Goal: Task Accomplishment & Management: Use online tool/utility

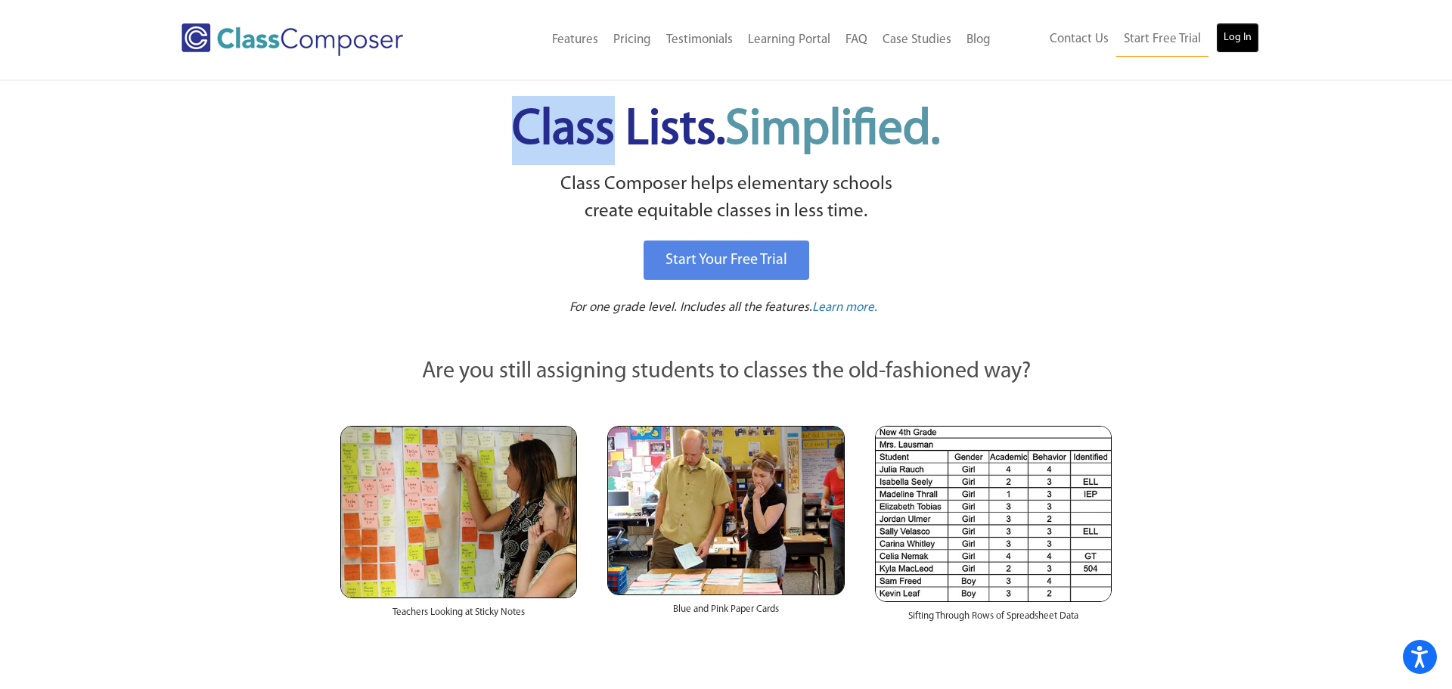
click at [1242, 43] on link "Log In" at bounding box center [1237, 38] width 43 height 30
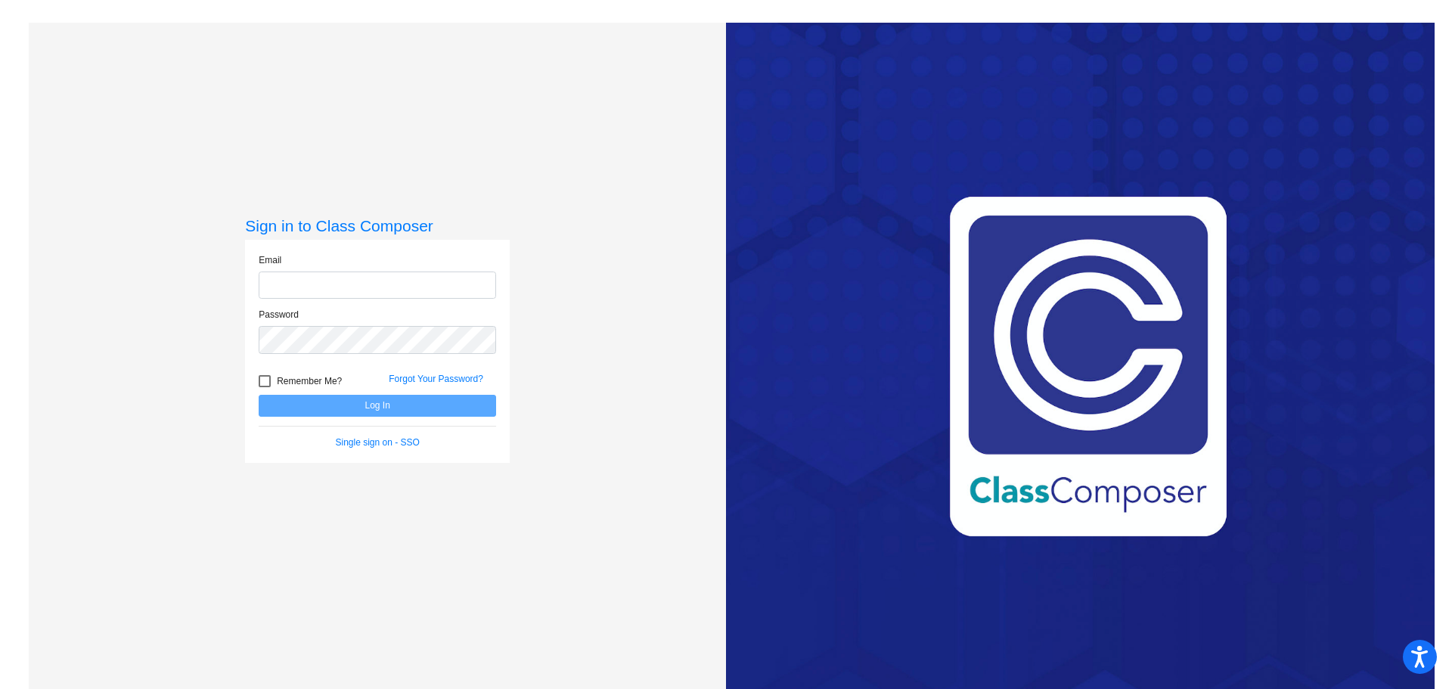
type input "[PERSON_NAME][EMAIL_ADDRESS][DOMAIN_NAME]"
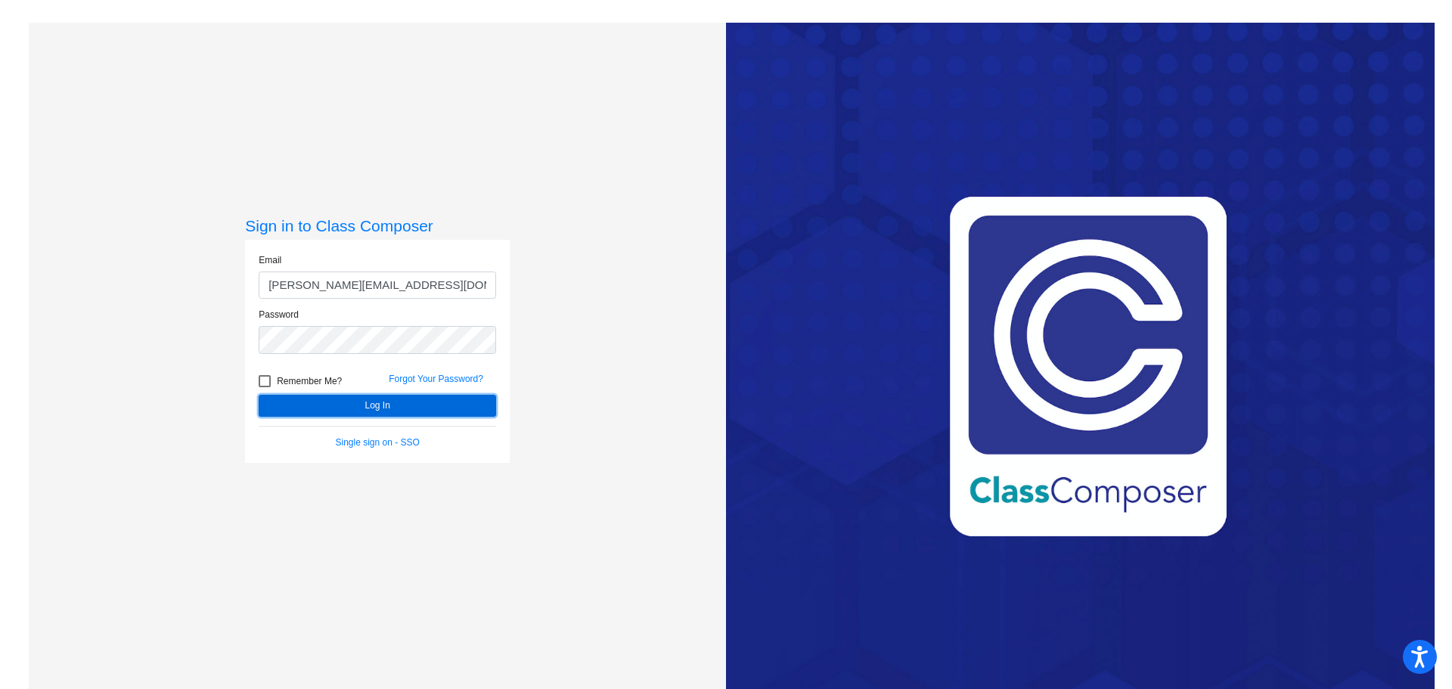
click at [372, 401] on button "Log In" at bounding box center [377, 406] width 237 height 22
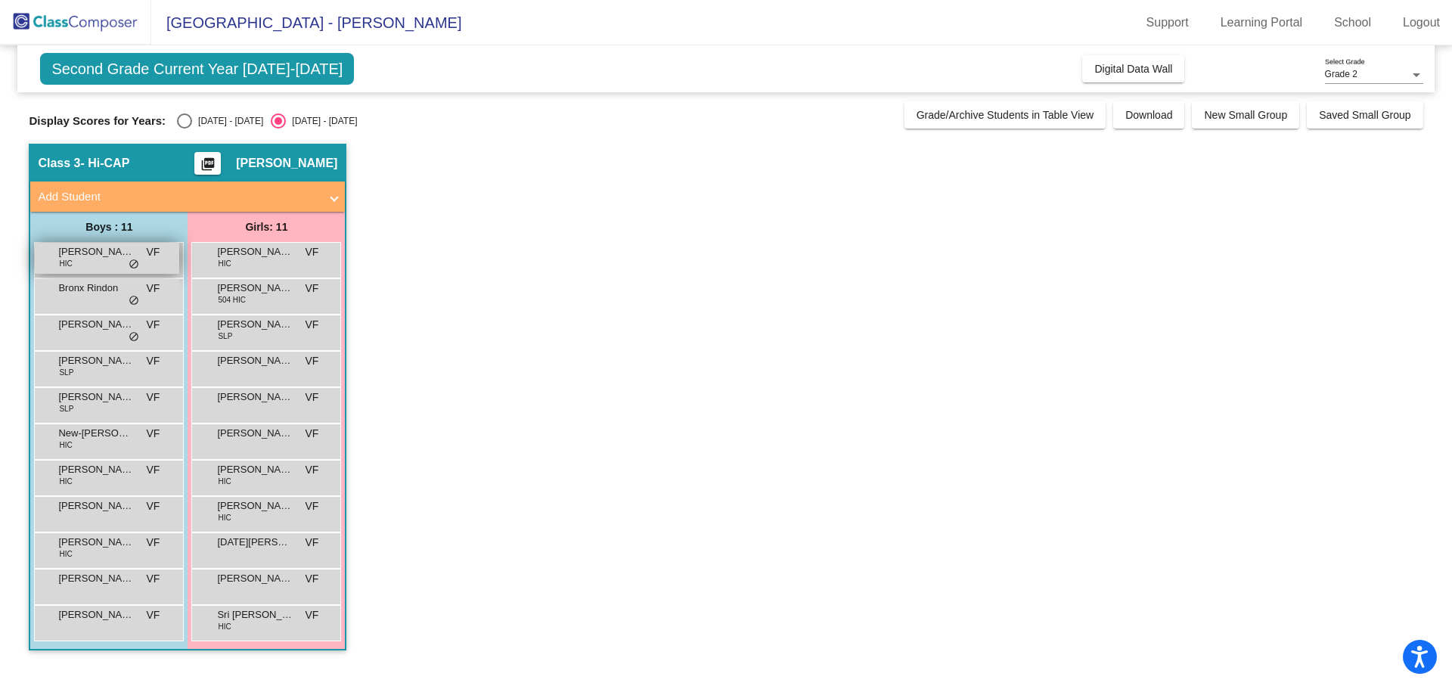
click at [102, 261] on div "[PERSON_NAME] HIC VF lock do_not_disturb_alt" at bounding box center [107, 258] width 144 height 31
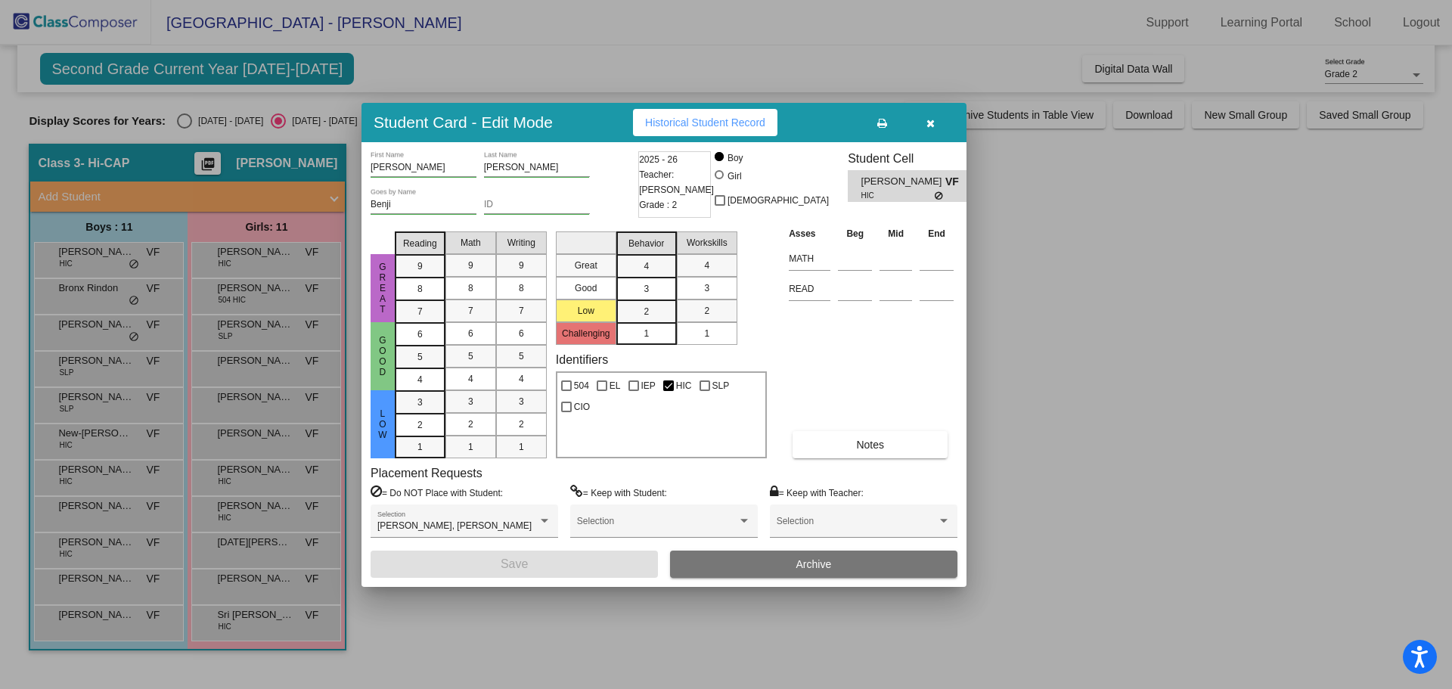
click at [115, 293] on div at bounding box center [726, 344] width 1452 height 689
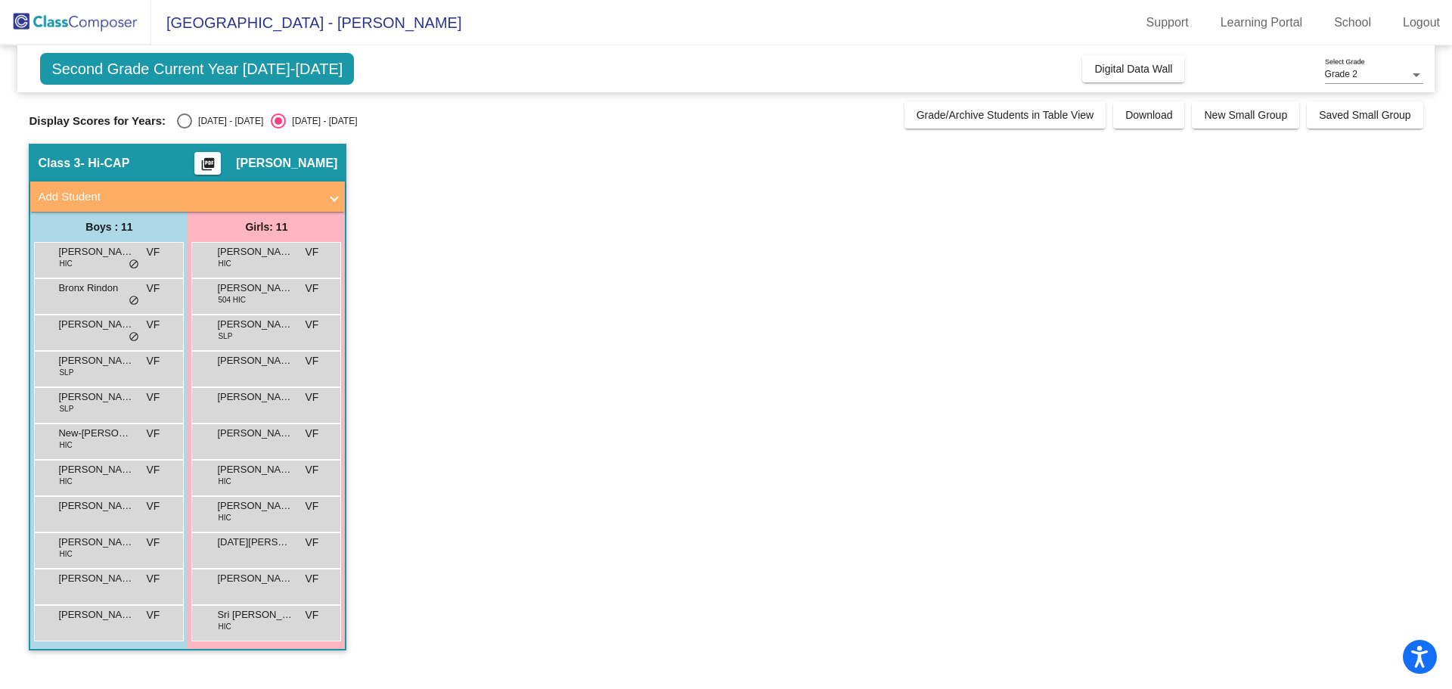
click at [115, 293] on span "Bronx Rindon" at bounding box center [96, 288] width 76 height 15
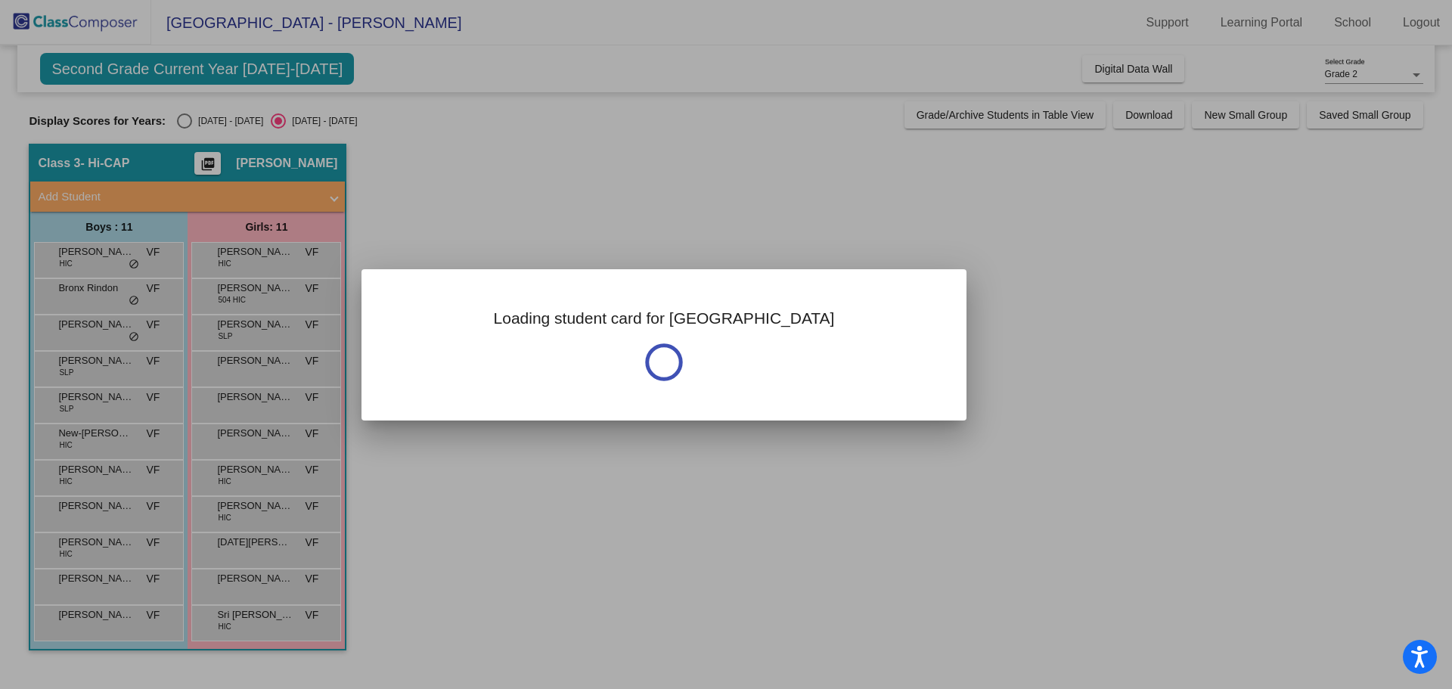
click at [115, 293] on div at bounding box center [726, 344] width 1452 height 689
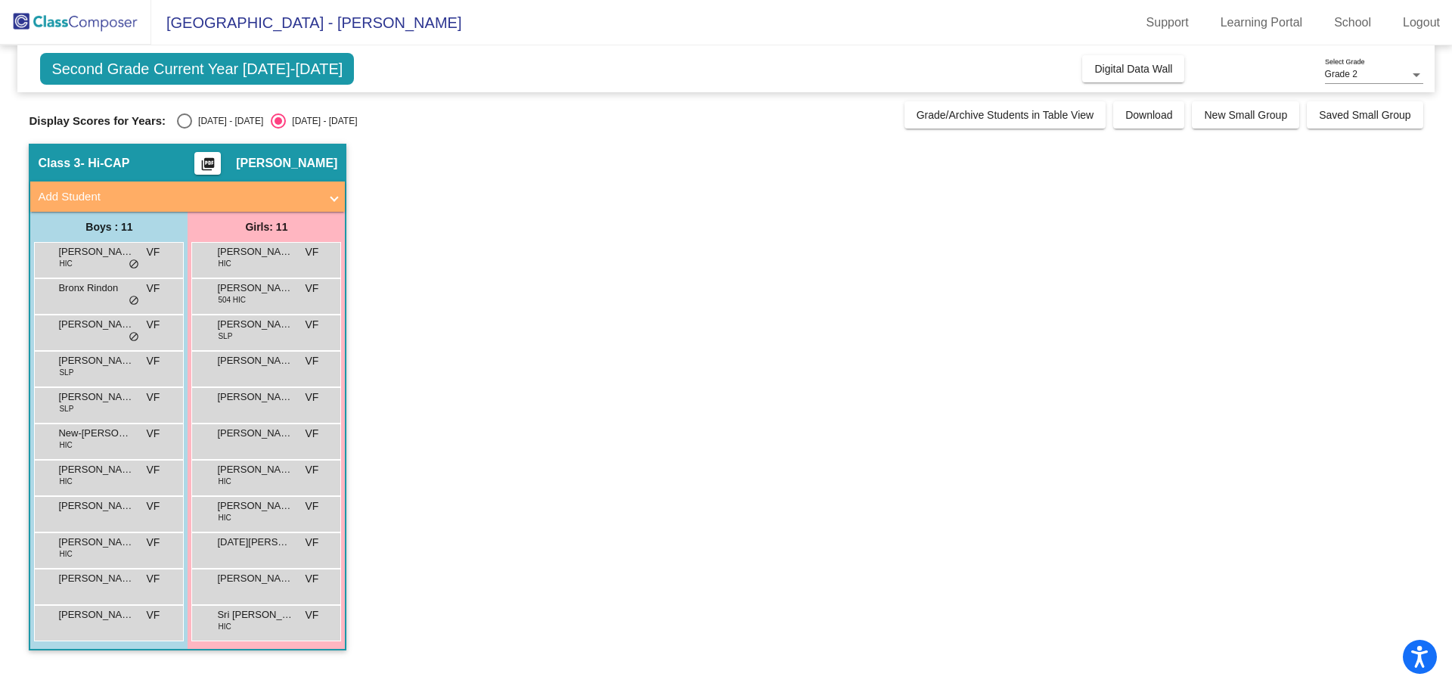
click at [115, 293] on span "Bronx Rindon" at bounding box center [96, 288] width 76 height 15
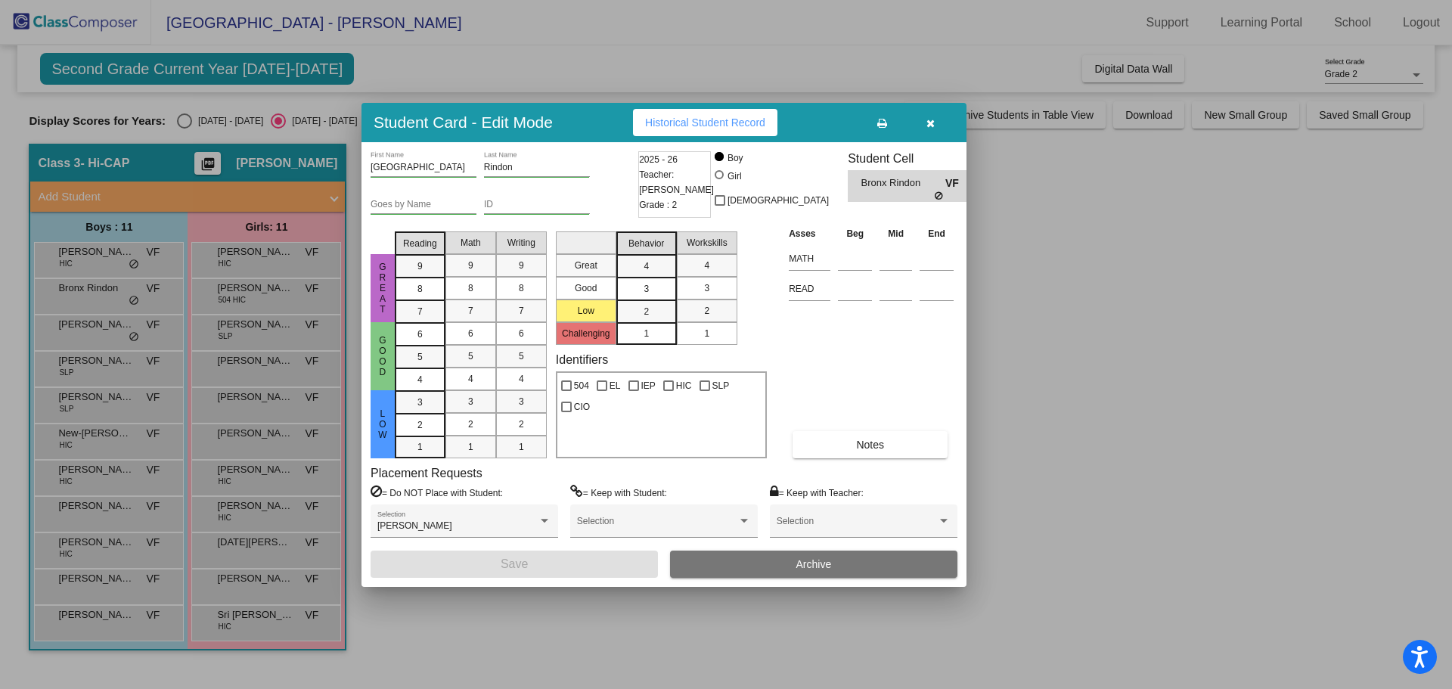
click at [85, 333] on div at bounding box center [726, 344] width 1452 height 689
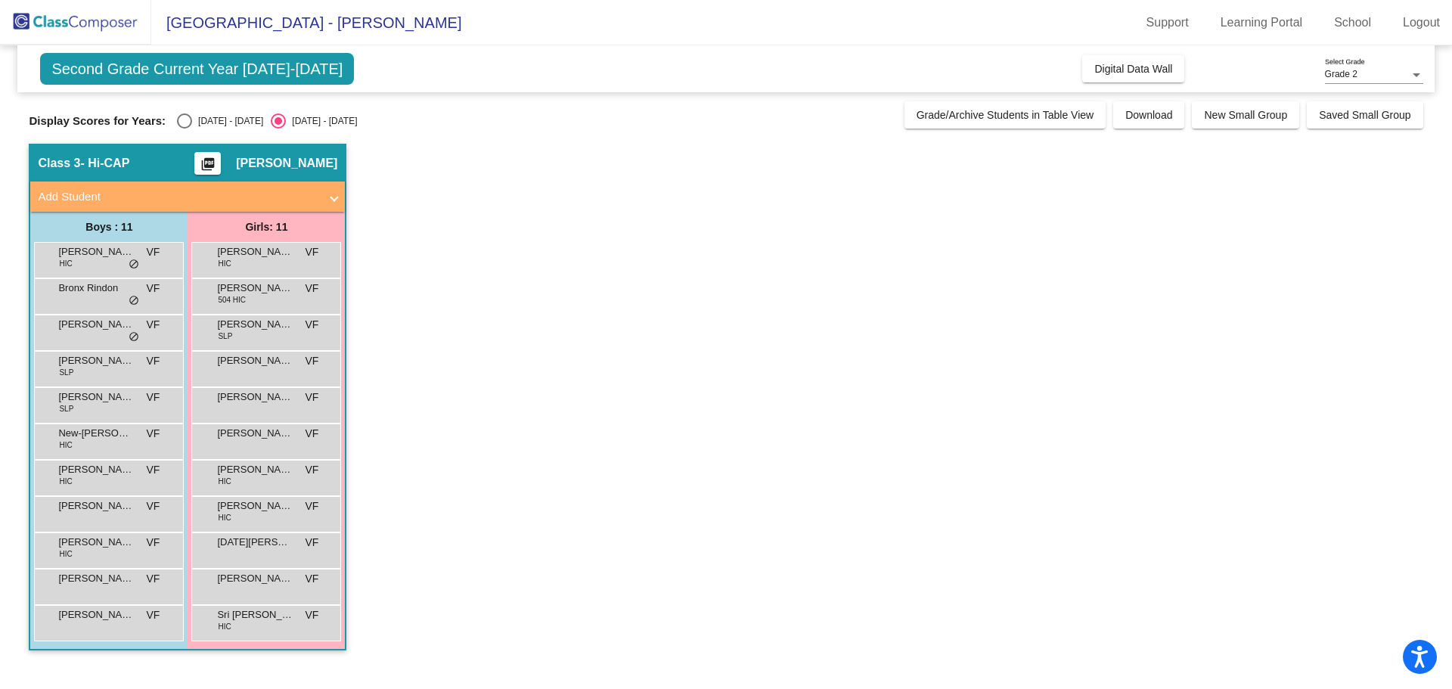
click at [85, 333] on div "[PERSON_NAME] VF lock do_not_disturb_alt" at bounding box center [107, 330] width 144 height 31
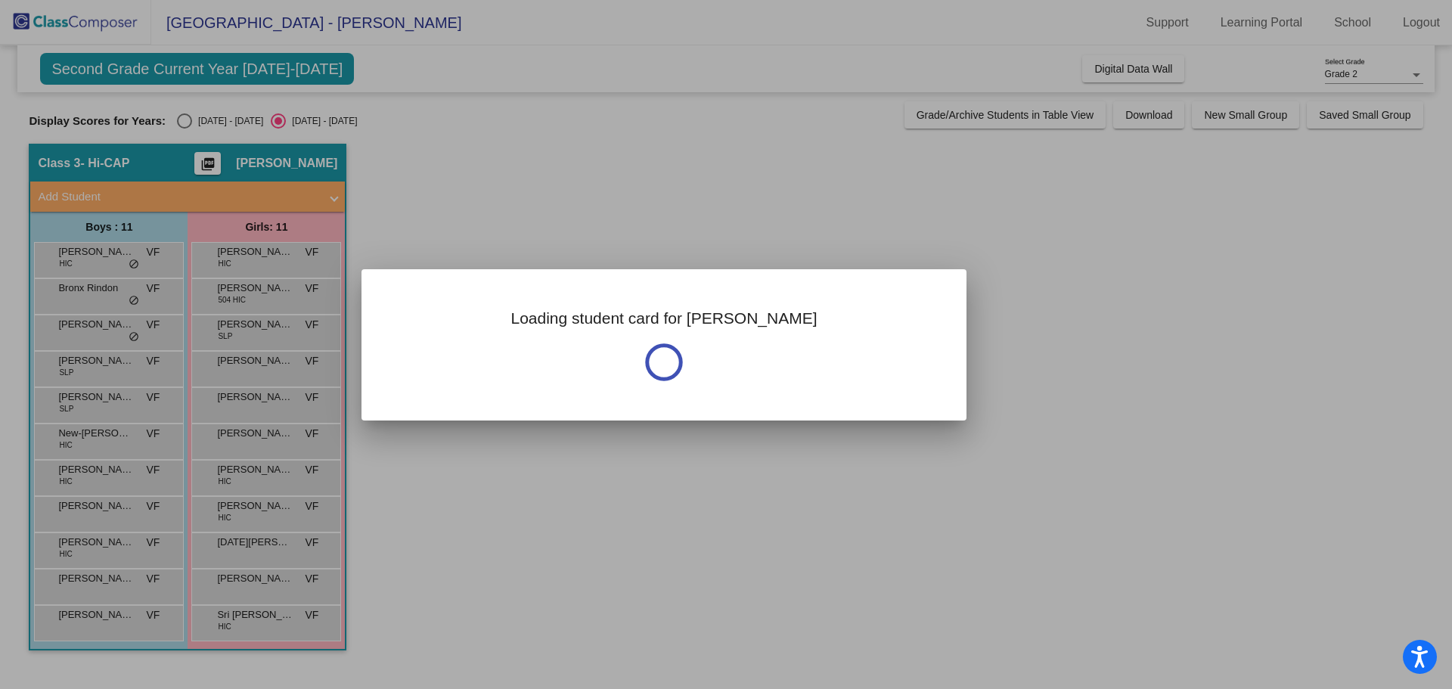
click at [85, 333] on div at bounding box center [726, 344] width 1452 height 689
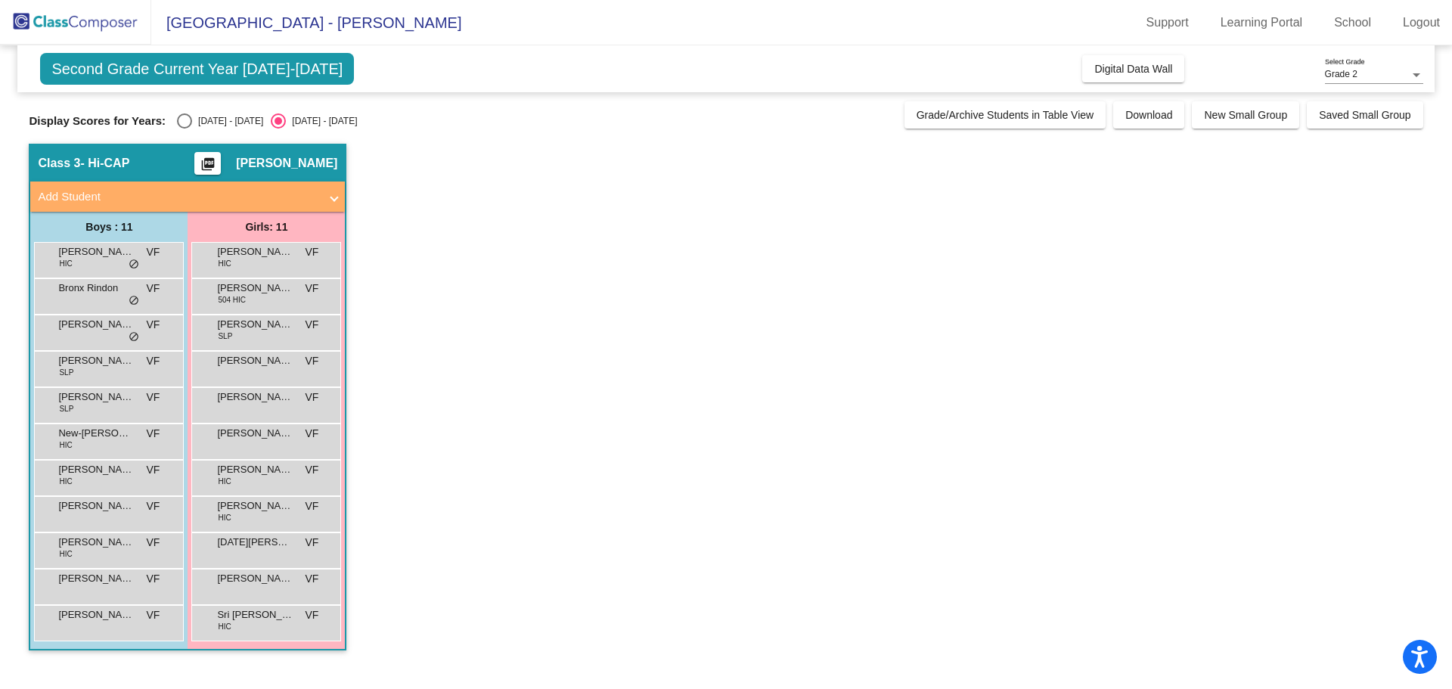
click at [85, 333] on div "[PERSON_NAME] VF lock do_not_disturb_alt" at bounding box center [107, 330] width 144 height 31
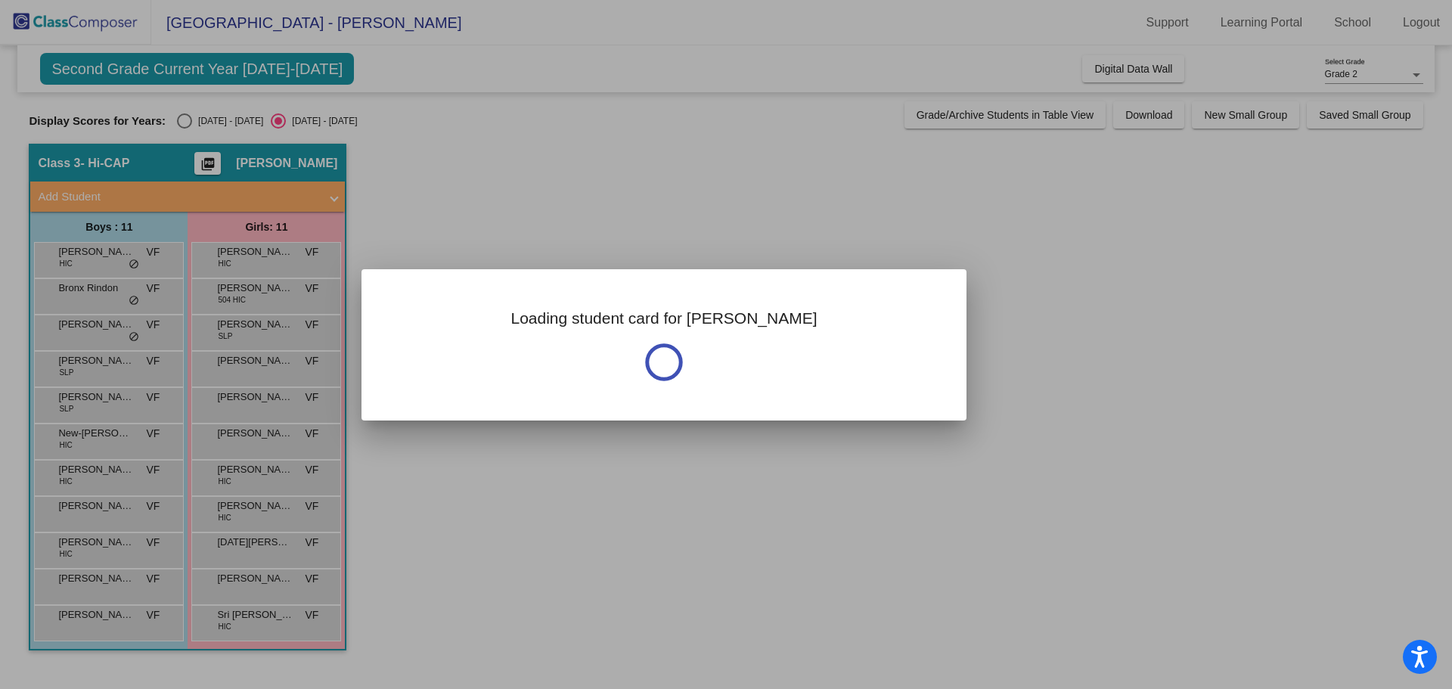
click at [85, 333] on div at bounding box center [726, 344] width 1452 height 689
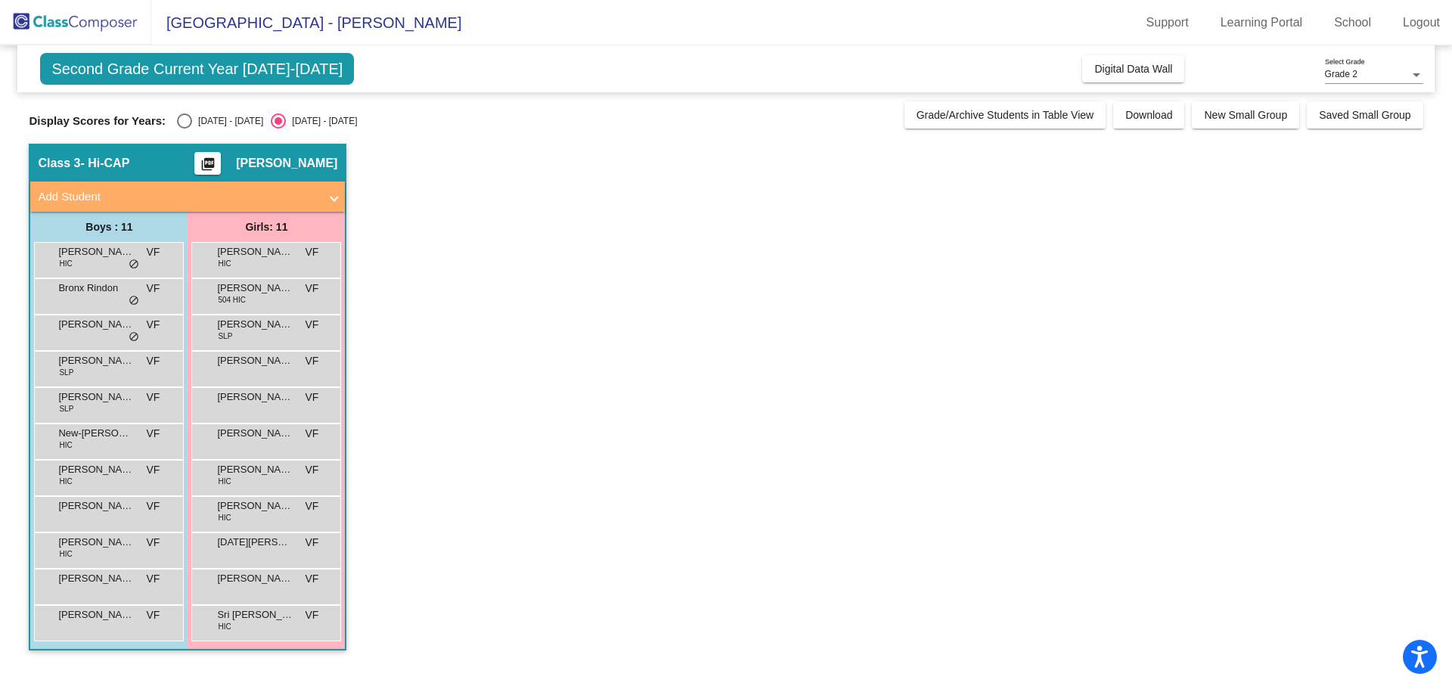
click at [85, 333] on div "[PERSON_NAME] VF lock do_not_disturb_alt" at bounding box center [107, 330] width 144 height 31
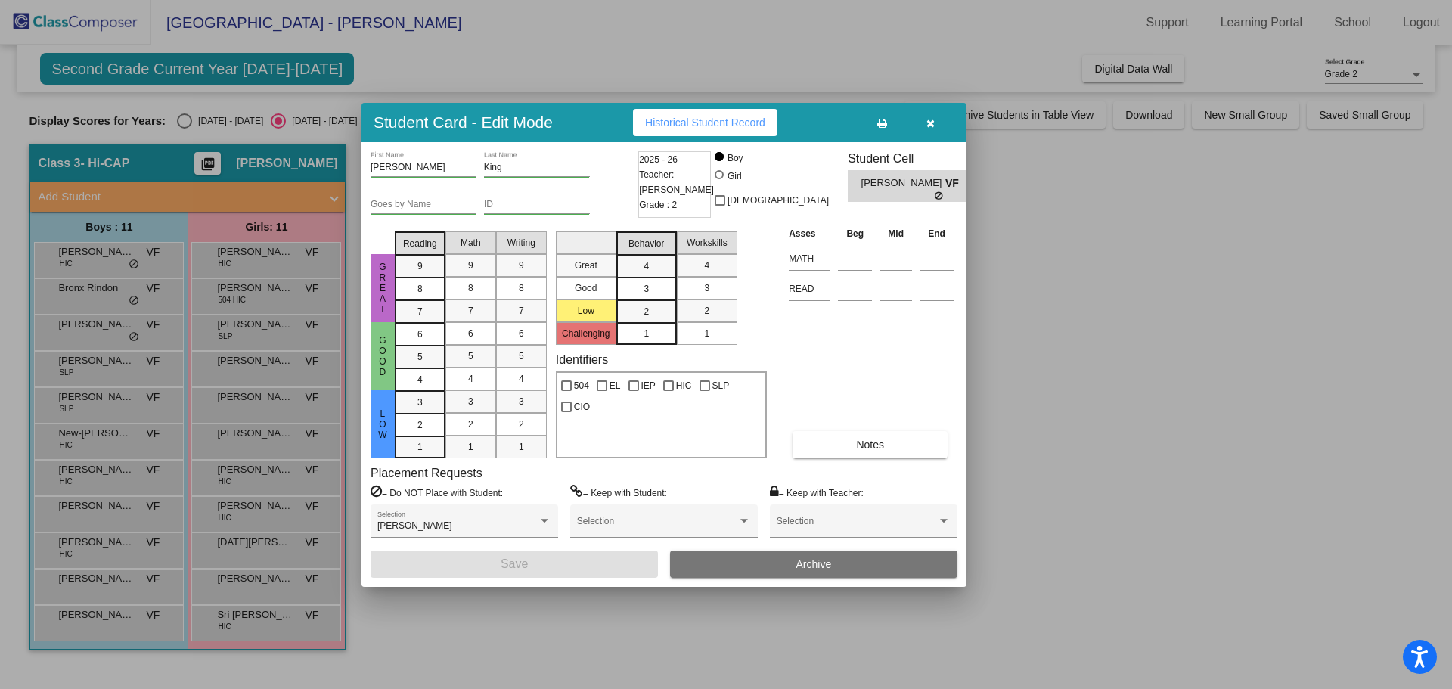
click at [123, 363] on div at bounding box center [726, 344] width 1452 height 689
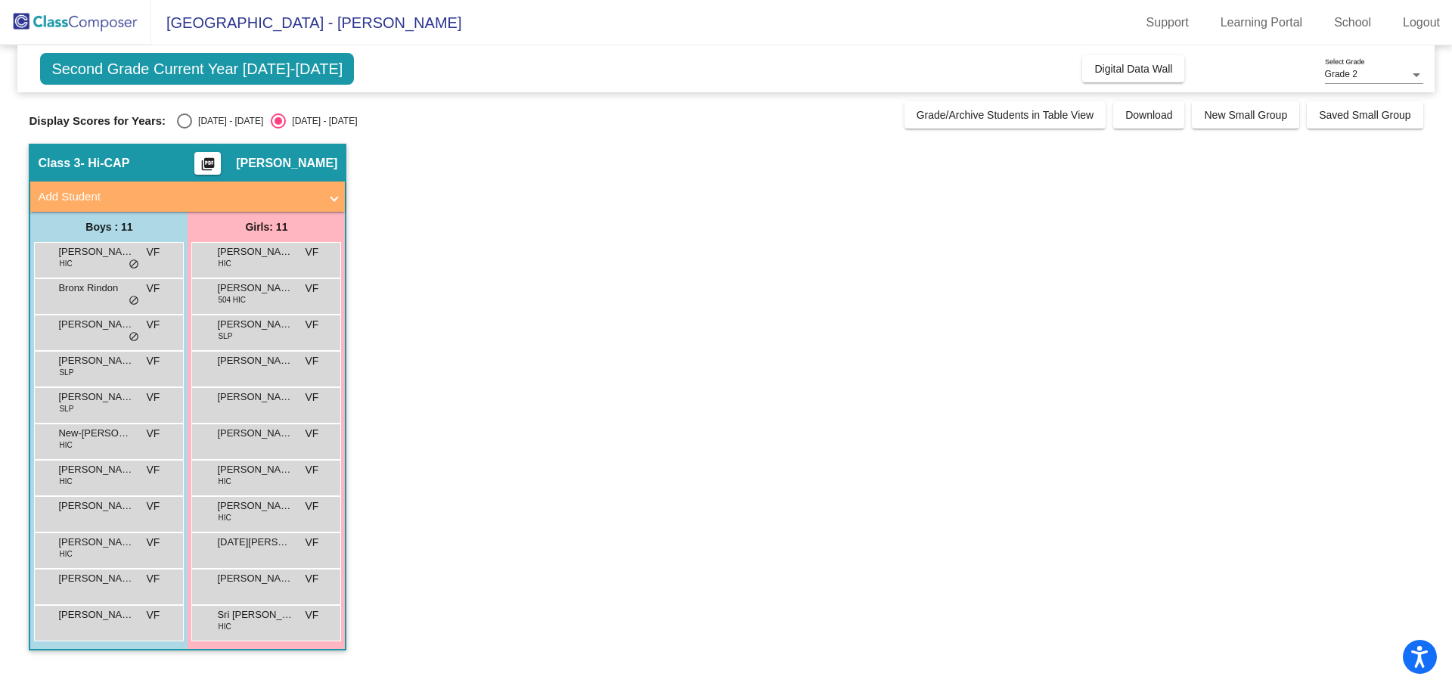
click at [123, 363] on span "[PERSON_NAME]" at bounding box center [96, 360] width 76 height 15
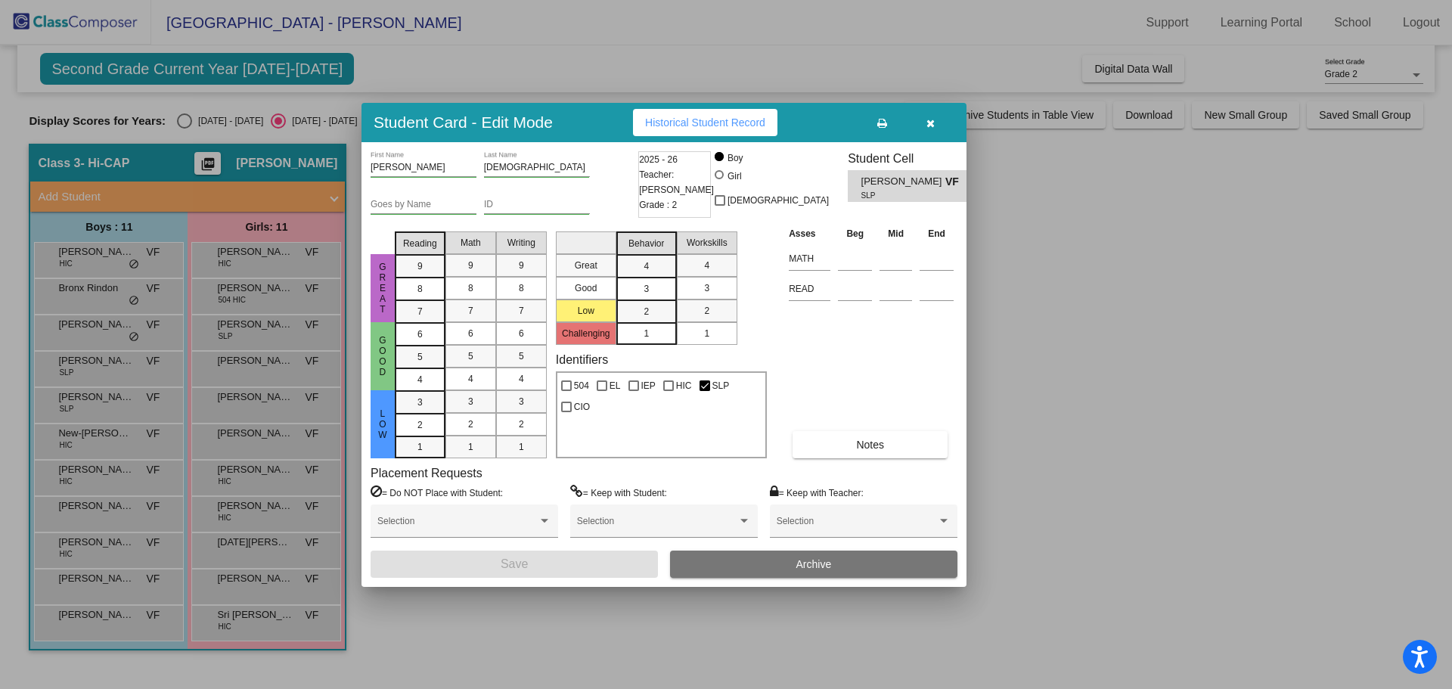
click at [116, 402] on div at bounding box center [726, 344] width 1452 height 689
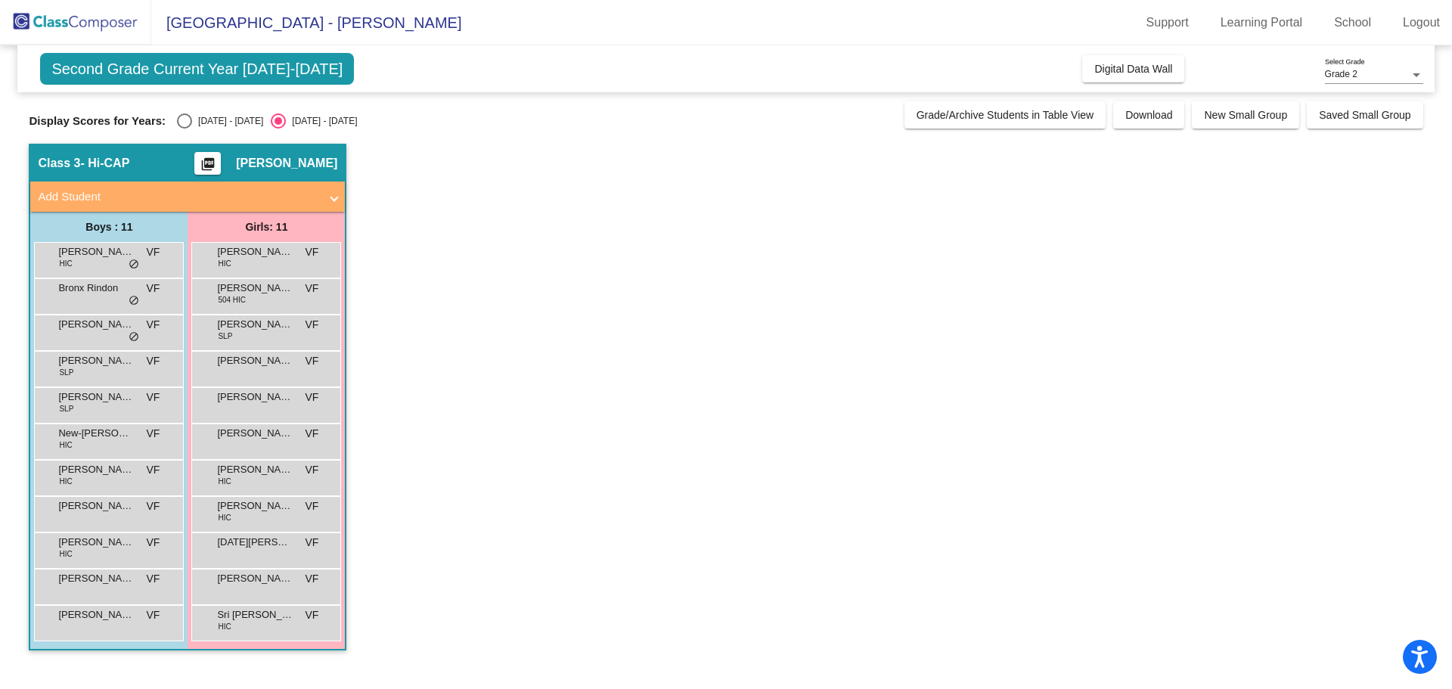
click at [116, 402] on span "[PERSON_NAME]" at bounding box center [96, 396] width 76 height 15
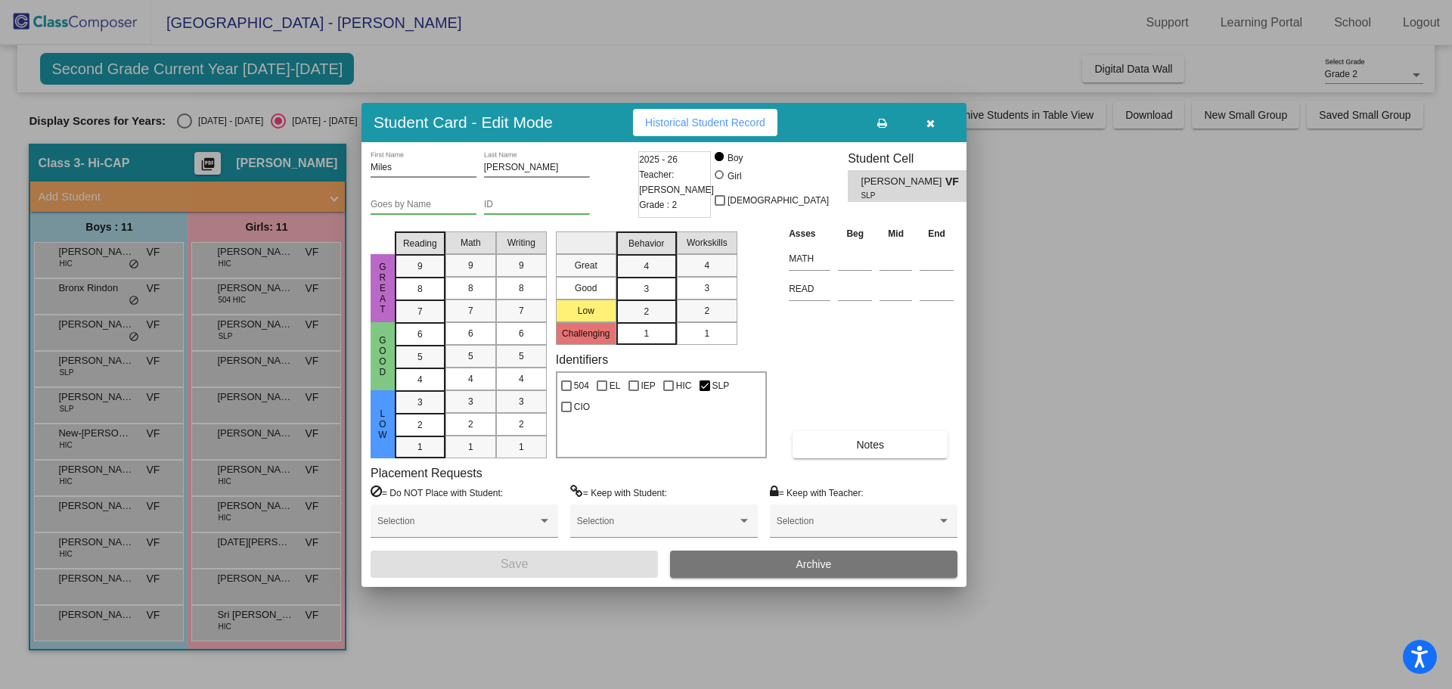
click at [158, 443] on div at bounding box center [726, 344] width 1452 height 689
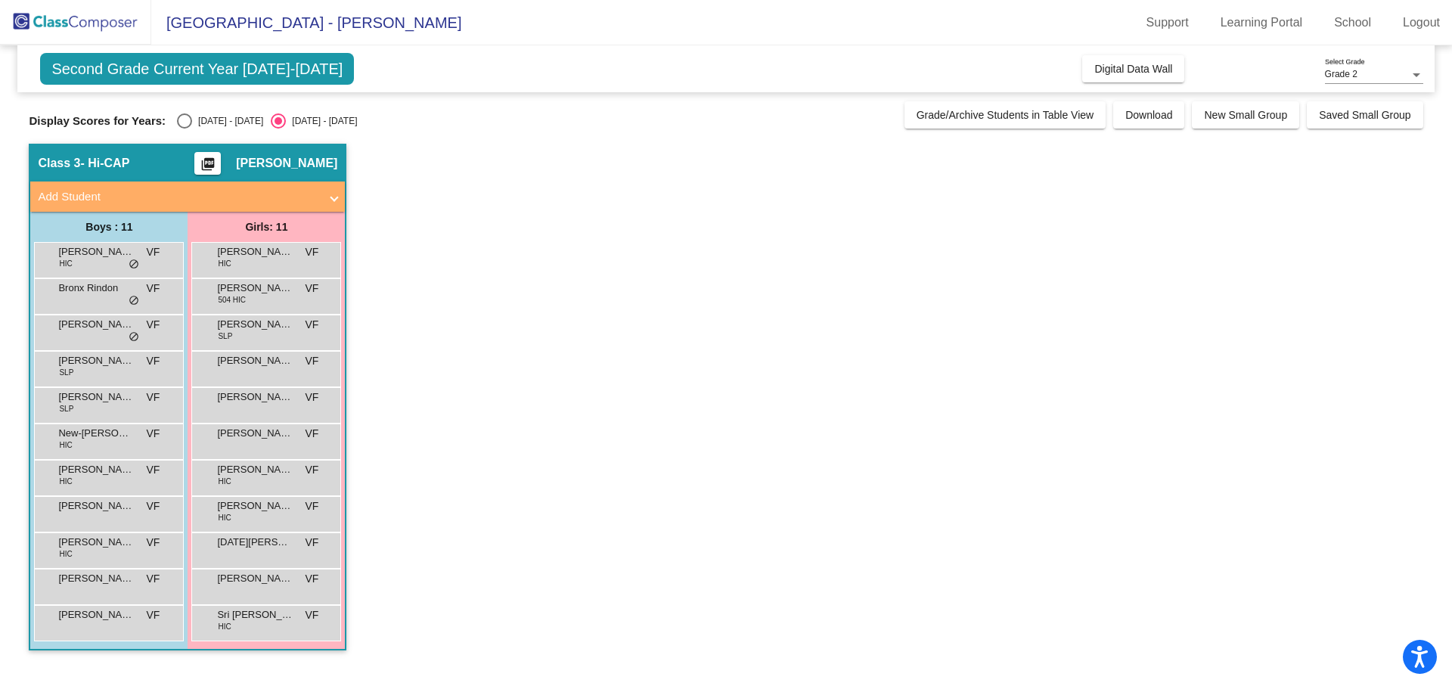
click at [158, 443] on div "New-[PERSON_NAME] HIC VF lock do_not_disturb_alt" at bounding box center [107, 439] width 144 height 31
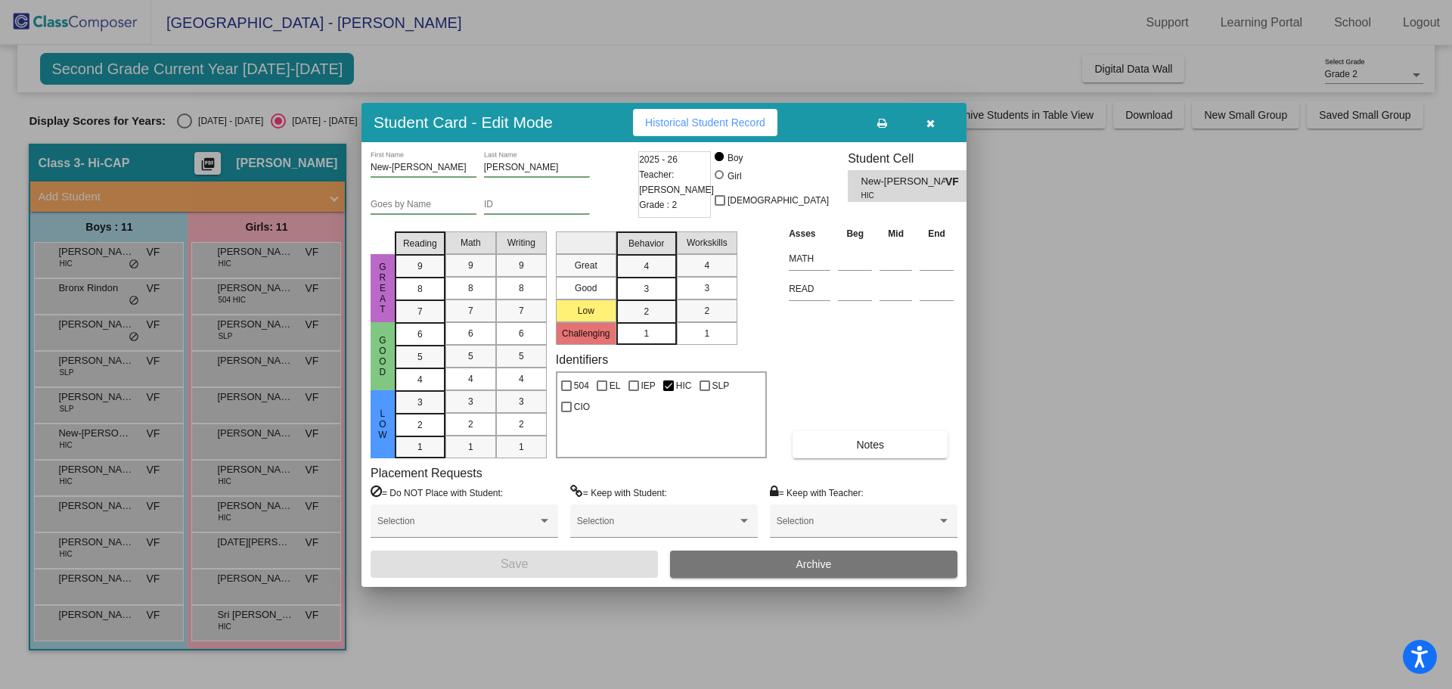
click at [112, 478] on div at bounding box center [726, 344] width 1452 height 689
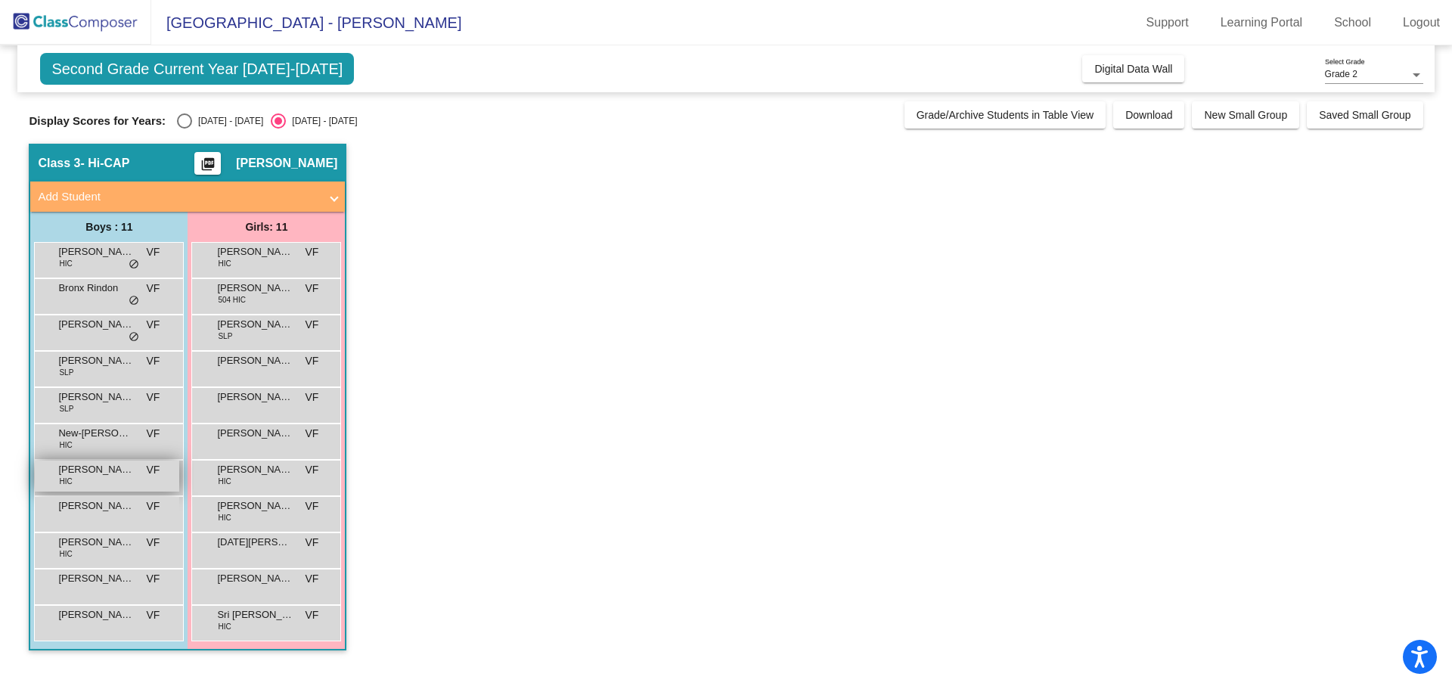
click at [116, 478] on div "[PERSON_NAME] HIC VF lock do_not_disturb_alt" at bounding box center [107, 476] width 144 height 31
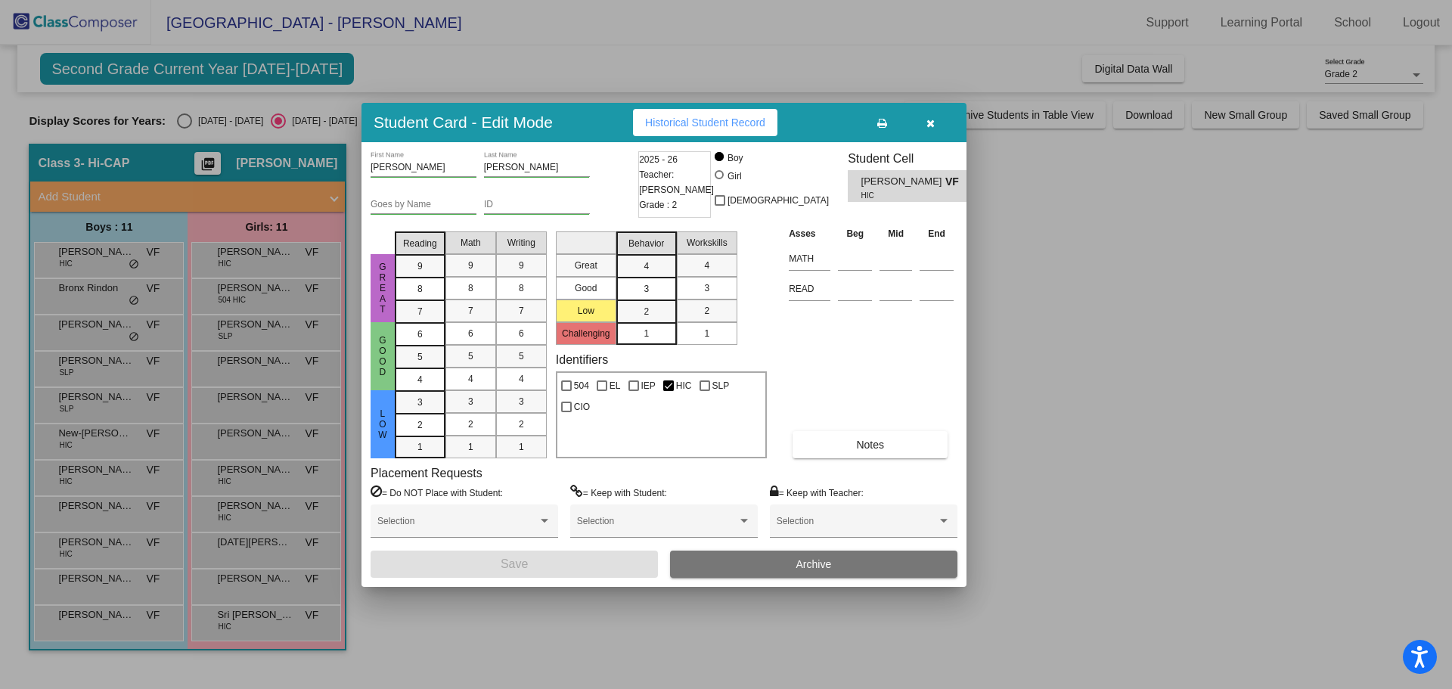
click at [120, 509] on div at bounding box center [726, 344] width 1452 height 689
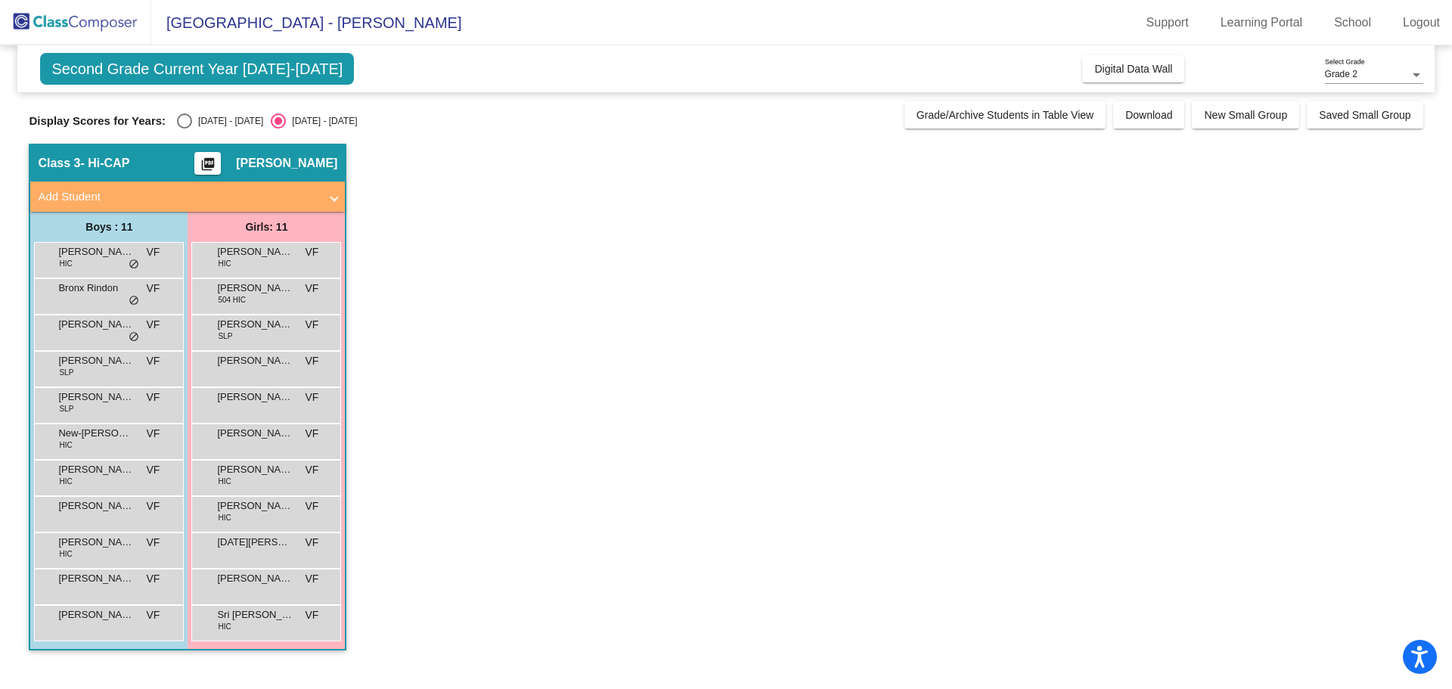
click at [120, 509] on span "[PERSON_NAME]" at bounding box center [96, 505] width 76 height 15
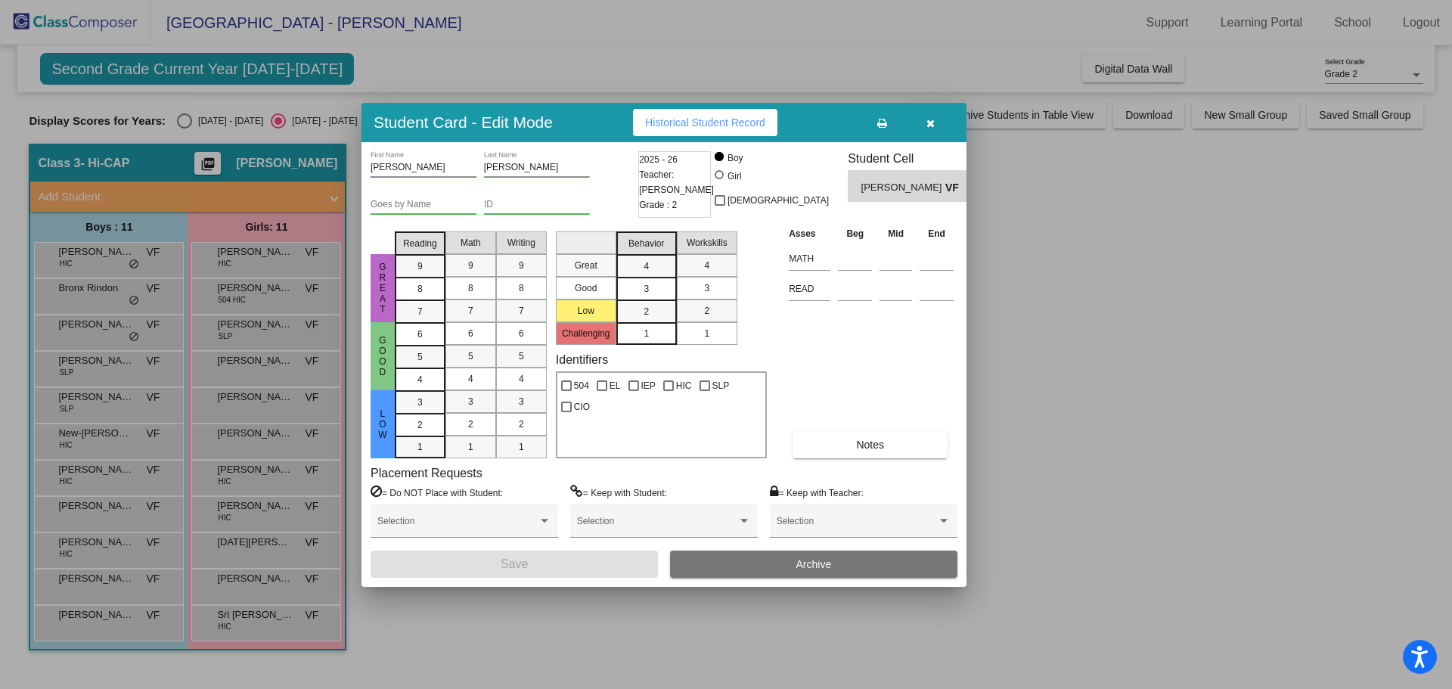
click at [118, 551] on div at bounding box center [726, 344] width 1452 height 689
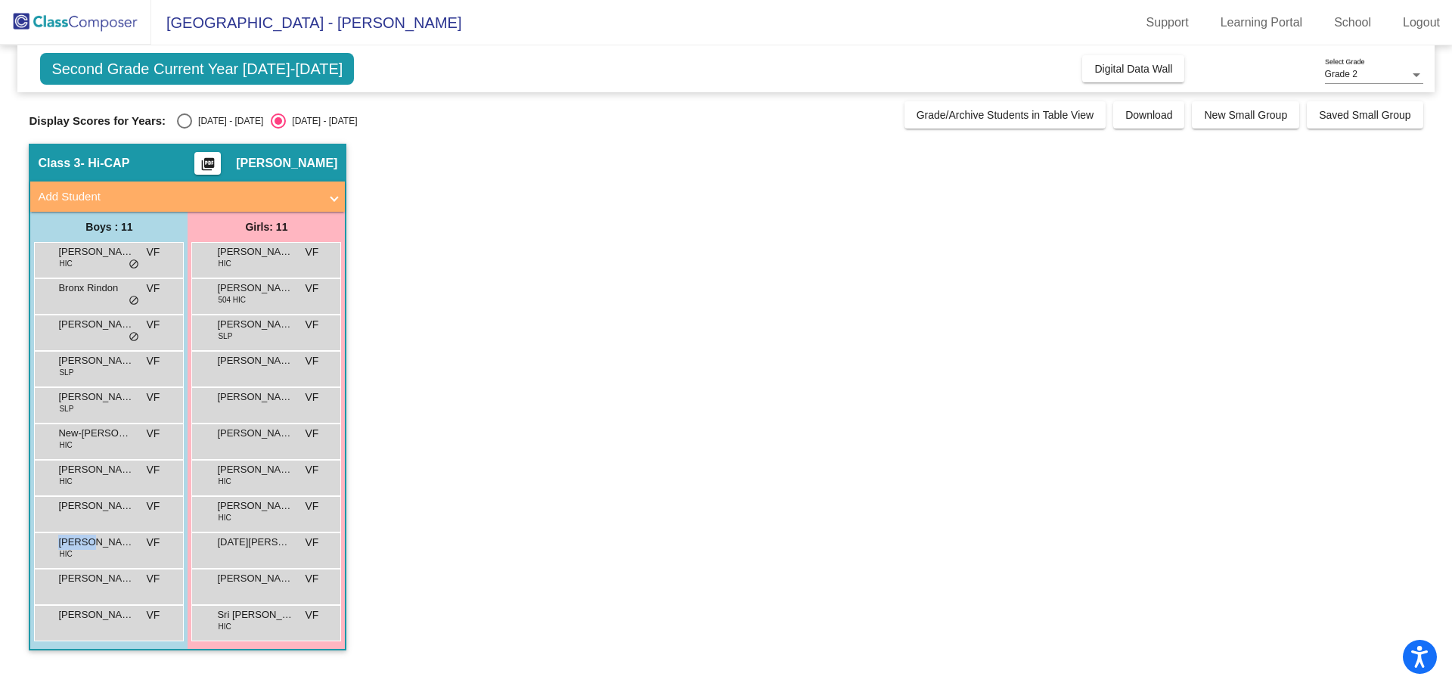
click at [118, 551] on div "[PERSON_NAME] HIC VF lock do_not_disturb_alt" at bounding box center [107, 548] width 144 height 31
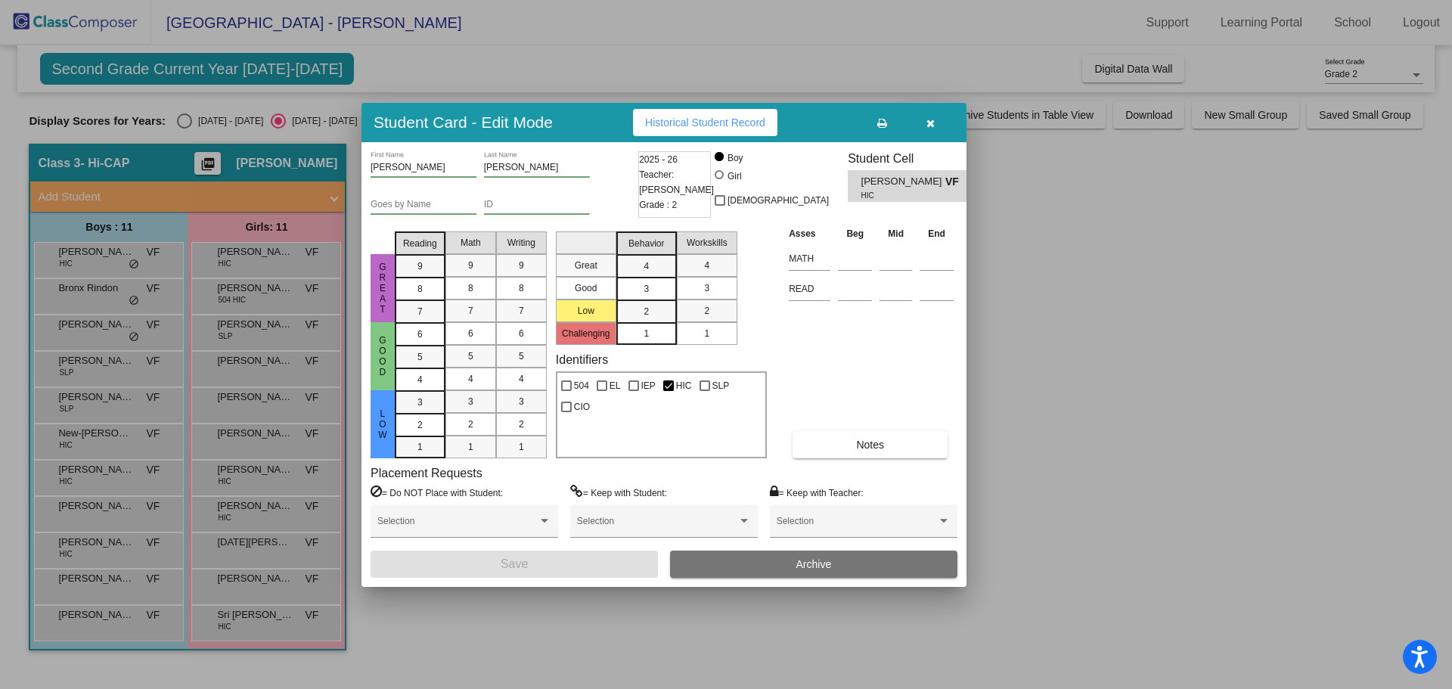
click at [117, 591] on div at bounding box center [726, 344] width 1452 height 689
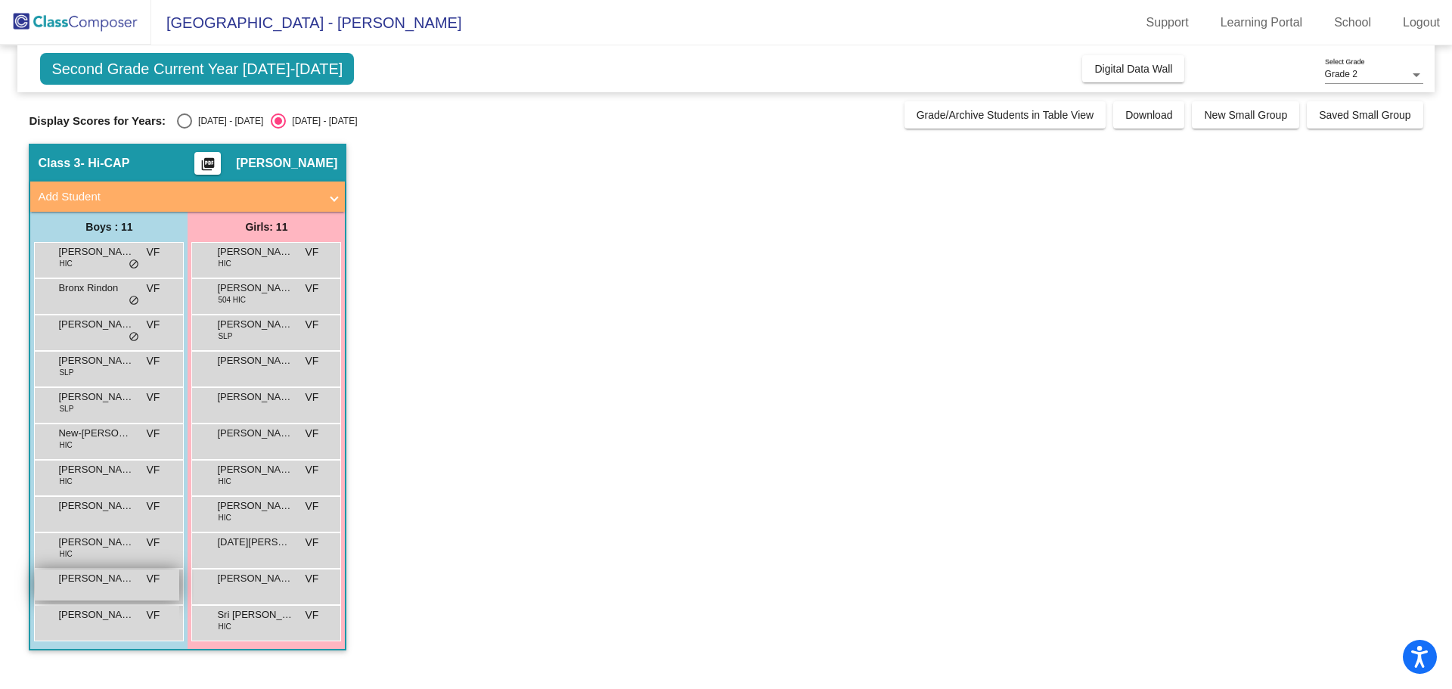
click at [125, 581] on span "[PERSON_NAME]" at bounding box center [96, 578] width 76 height 15
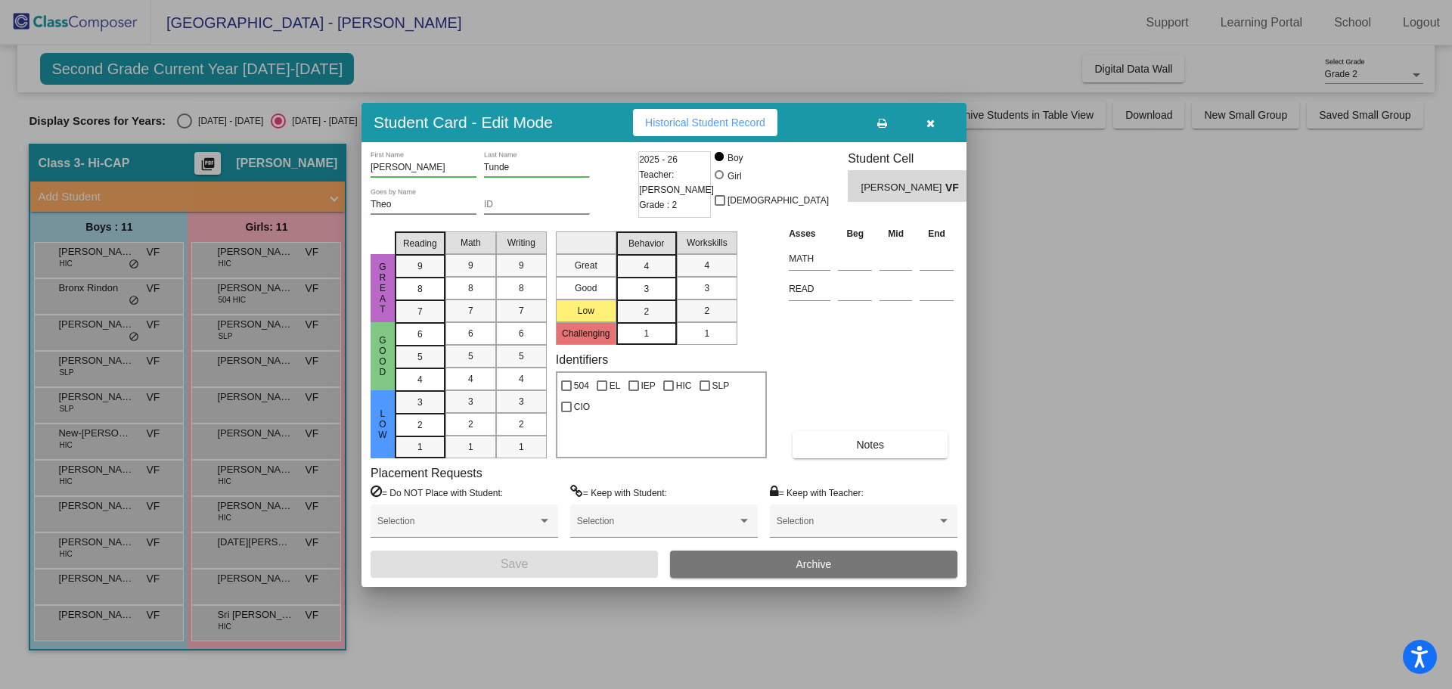
click at [126, 625] on div at bounding box center [726, 344] width 1452 height 689
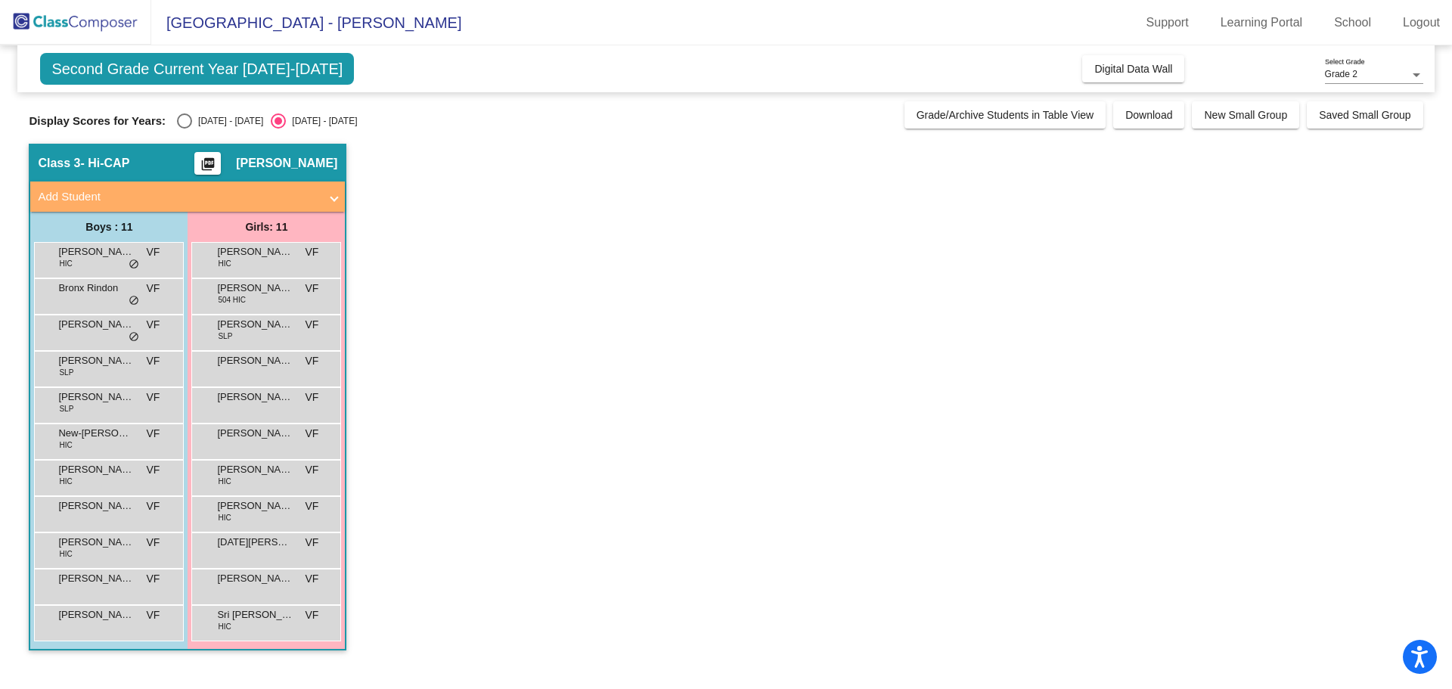
click at [126, 625] on div "[PERSON_NAME] [PERSON_NAME] lock do_not_disturb_alt" at bounding box center [107, 621] width 144 height 31
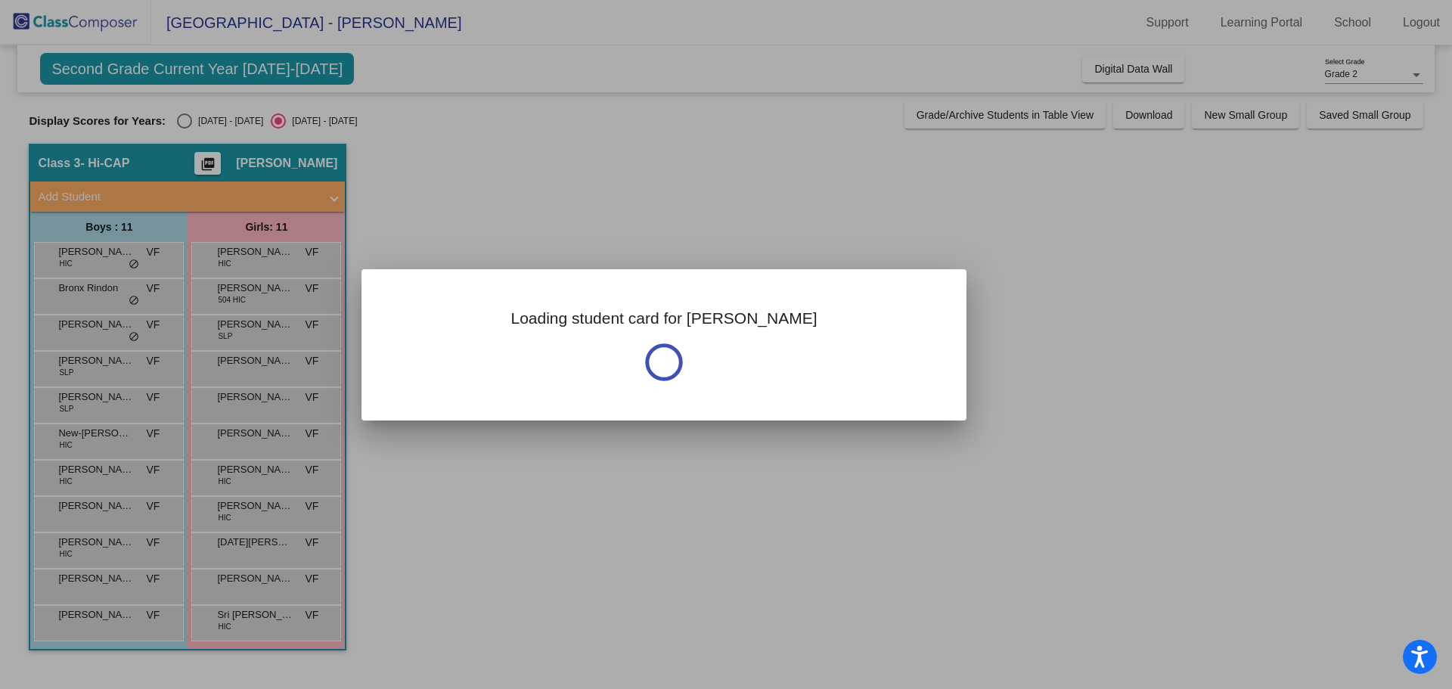
click at [126, 625] on div at bounding box center [726, 344] width 1452 height 689
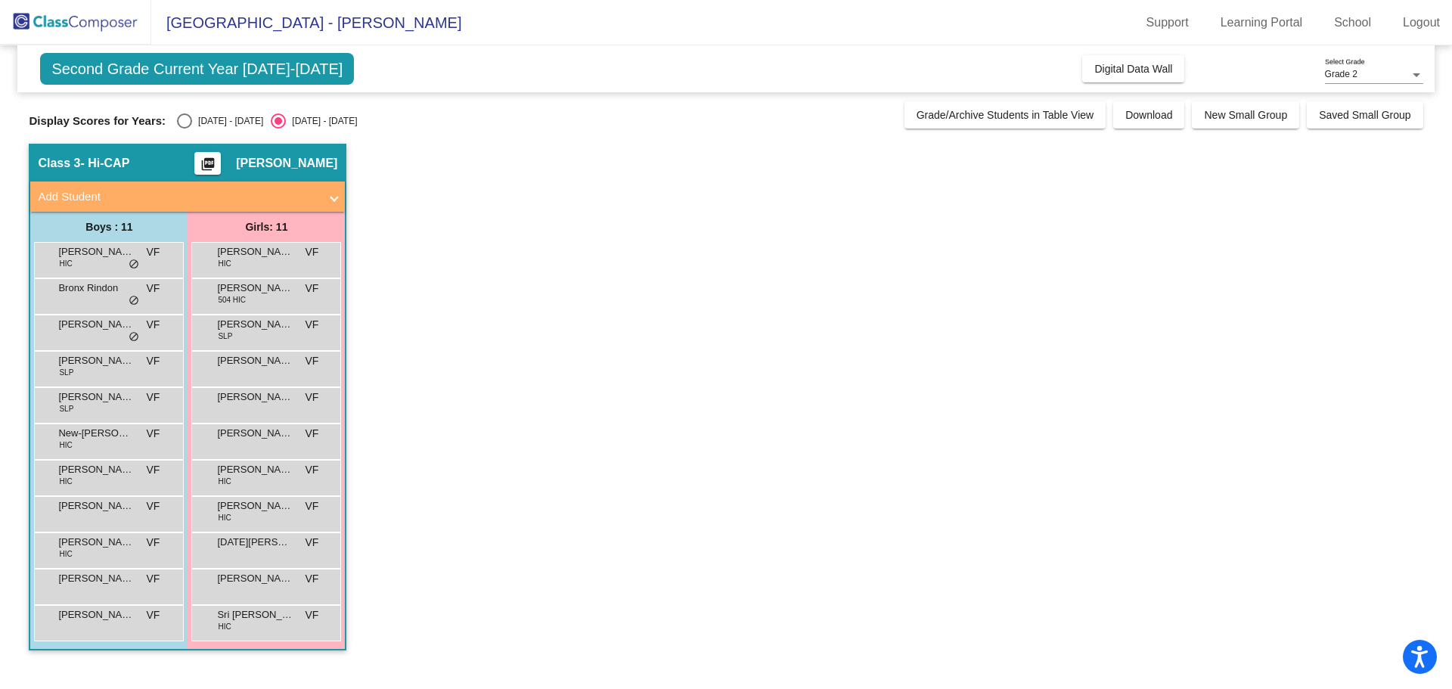
click at [126, 625] on div "[PERSON_NAME] [PERSON_NAME] lock do_not_disturb_alt" at bounding box center [107, 621] width 144 height 31
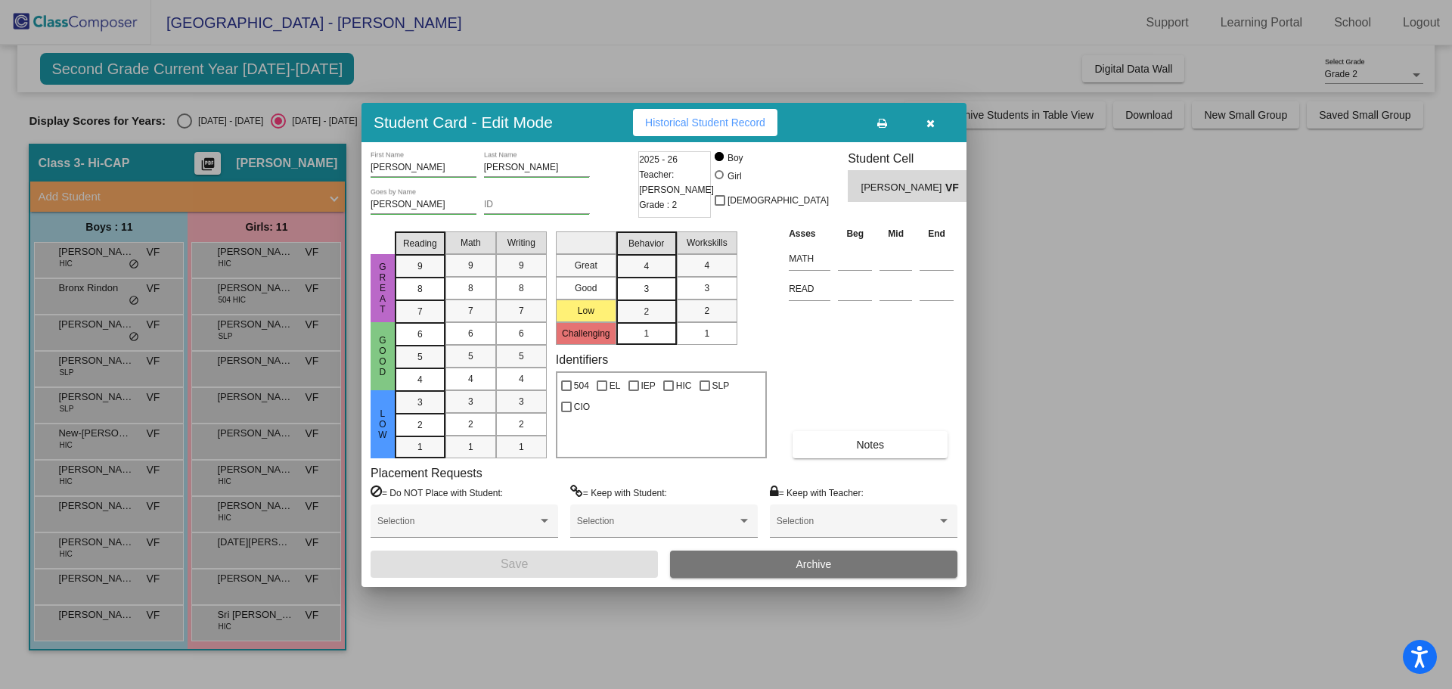
click at [250, 262] on div at bounding box center [726, 344] width 1452 height 689
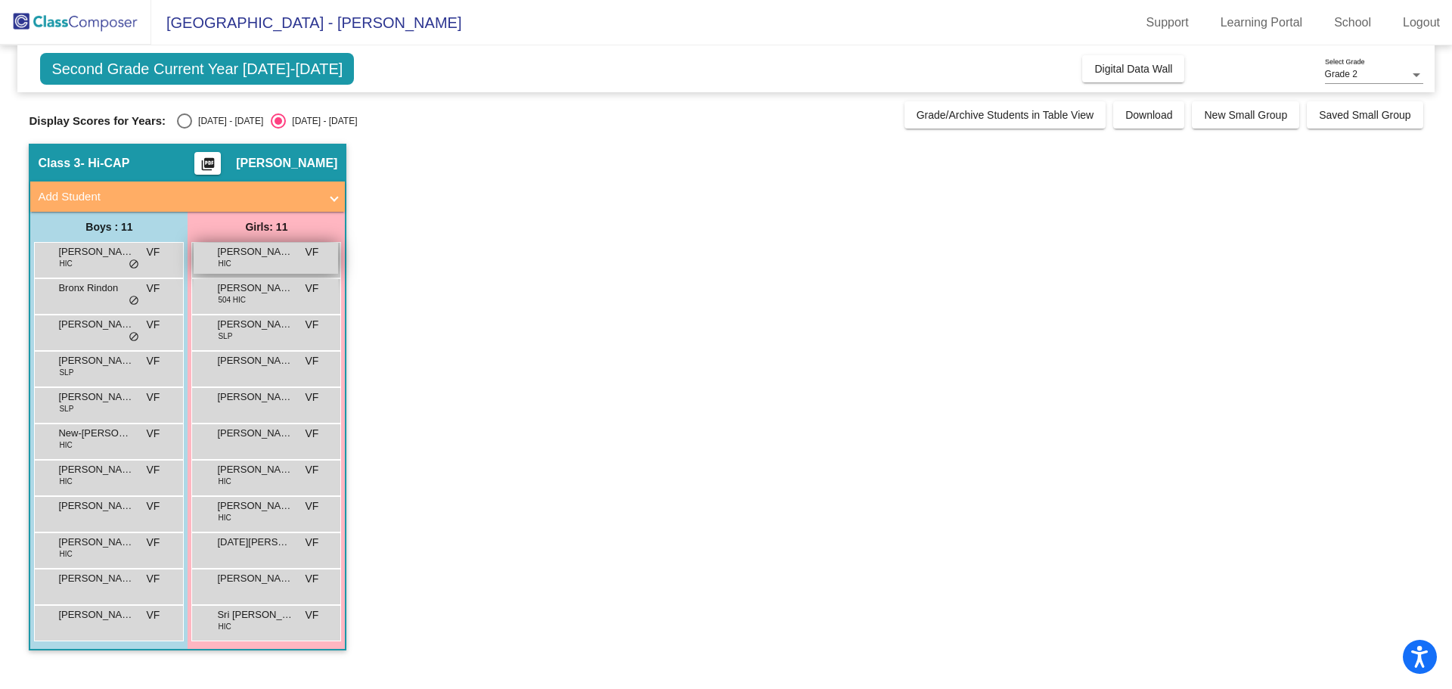
click at [251, 261] on div "[PERSON_NAME] HIC VF lock do_not_disturb_alt" at bounding box center [266, 258] width 144 height 31
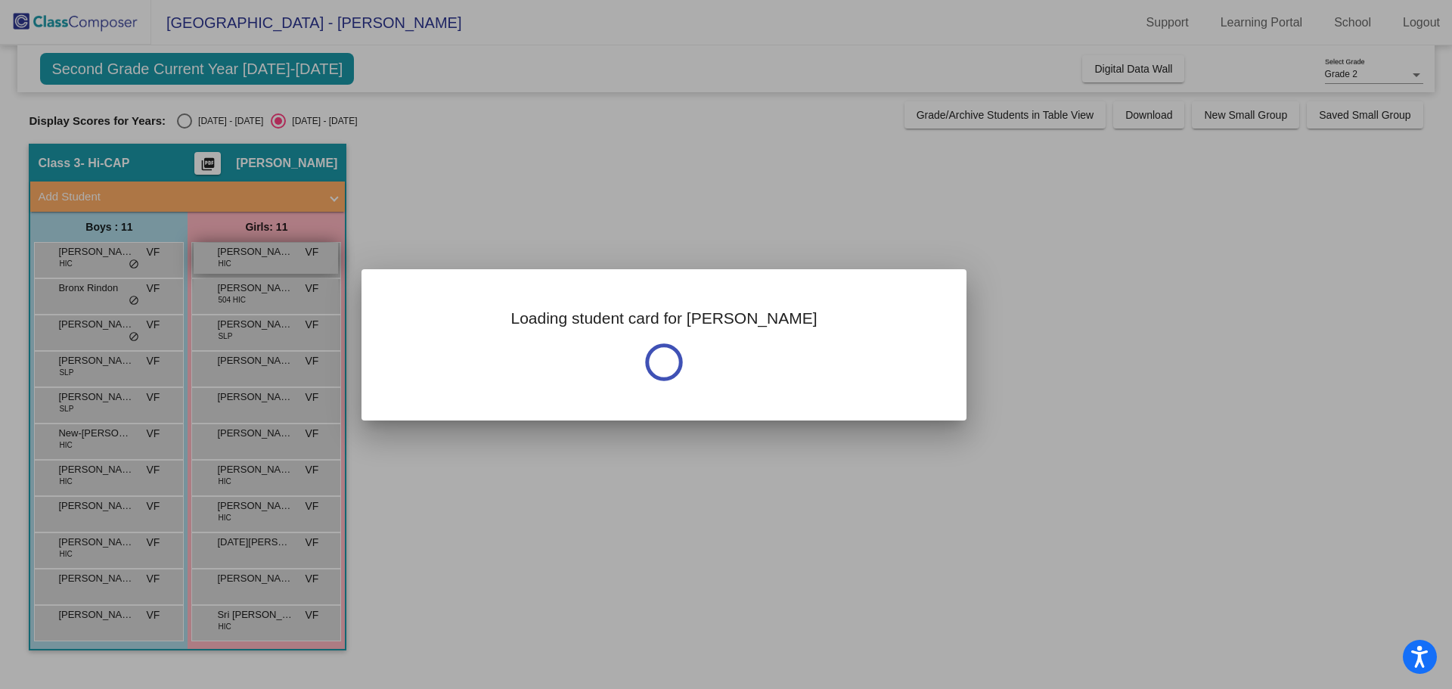
click at [251, 261] on div at bounding box center [726, 344] width 1452 height 689
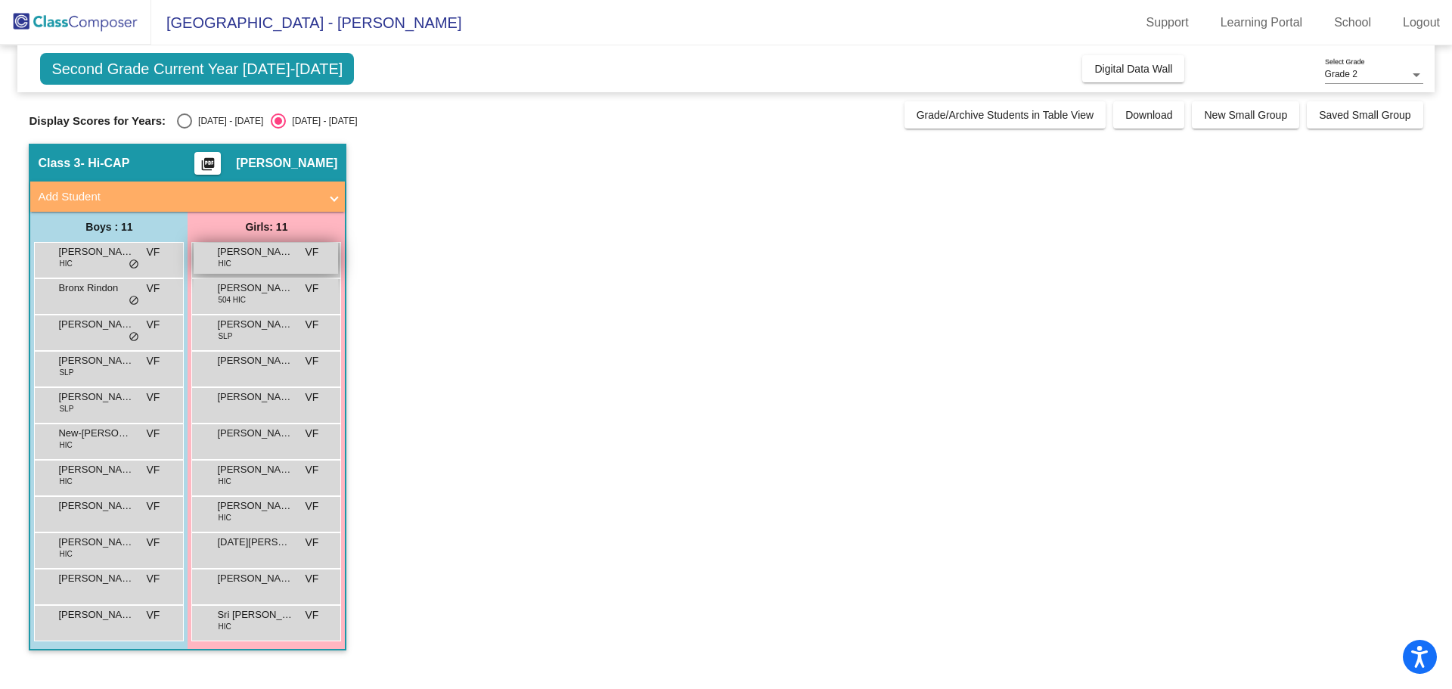
click at [251, 261] on div "[PERSON_NAME] HIC VF lock do_not_disturb_alt" at bounding box center [266, 258] width 144 height 31
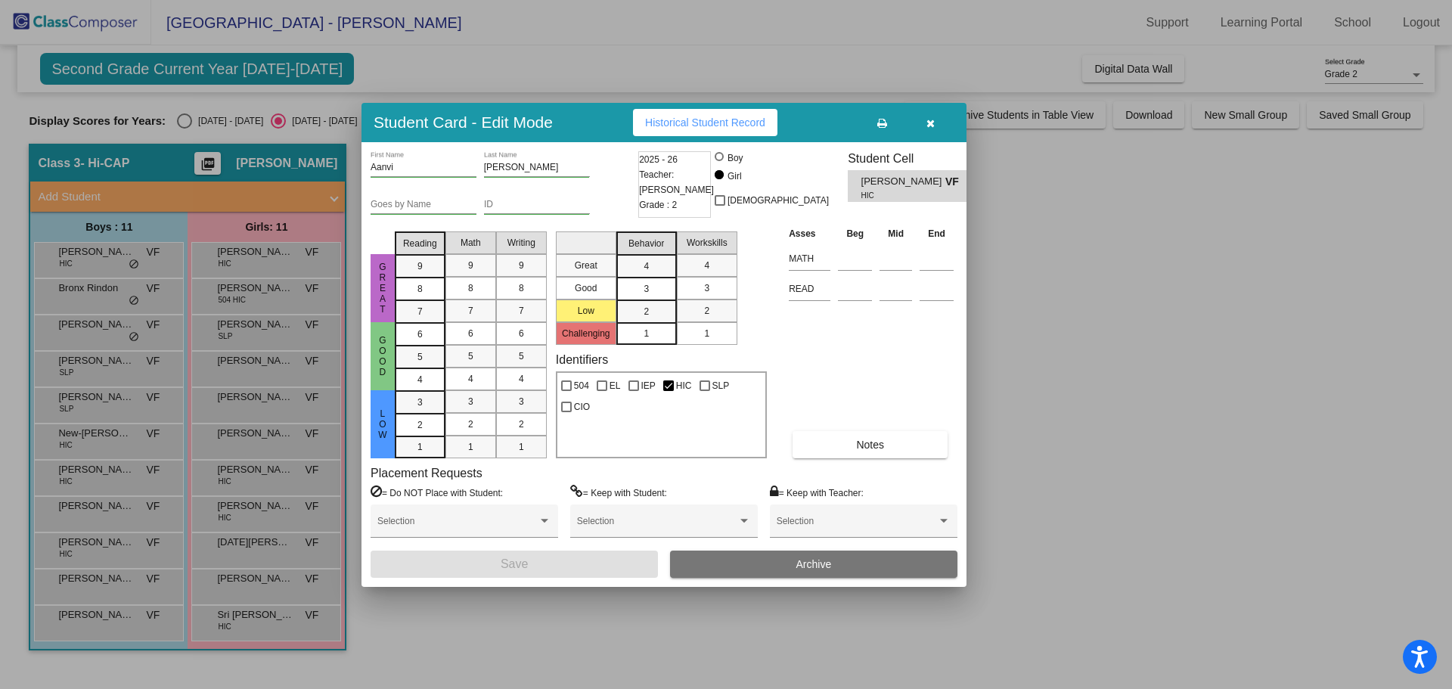
click at [262, 292] on div at bounding box center [726, 344] width 1452 height 689
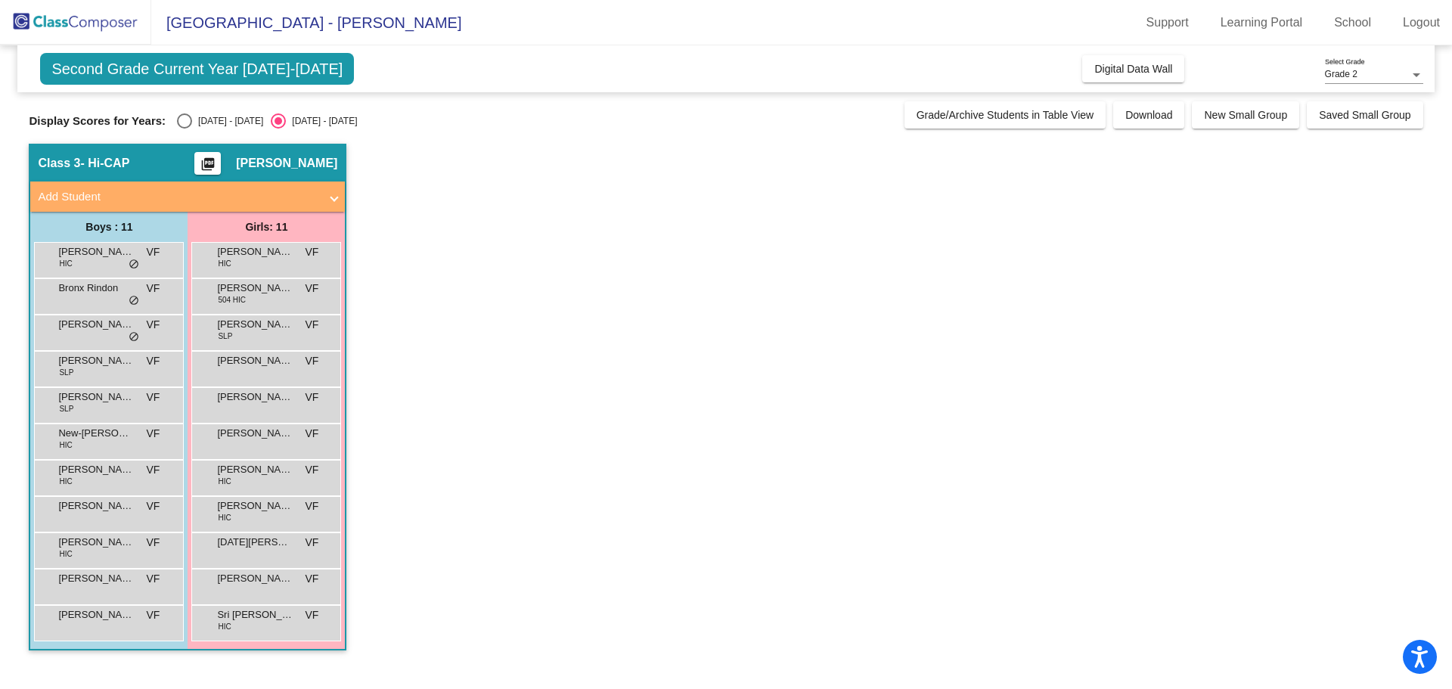
click at [262, 292] on span "[PERSON_NAME] [PERSON_NAME]" at bounding box center [255, 288] width 76 height 15
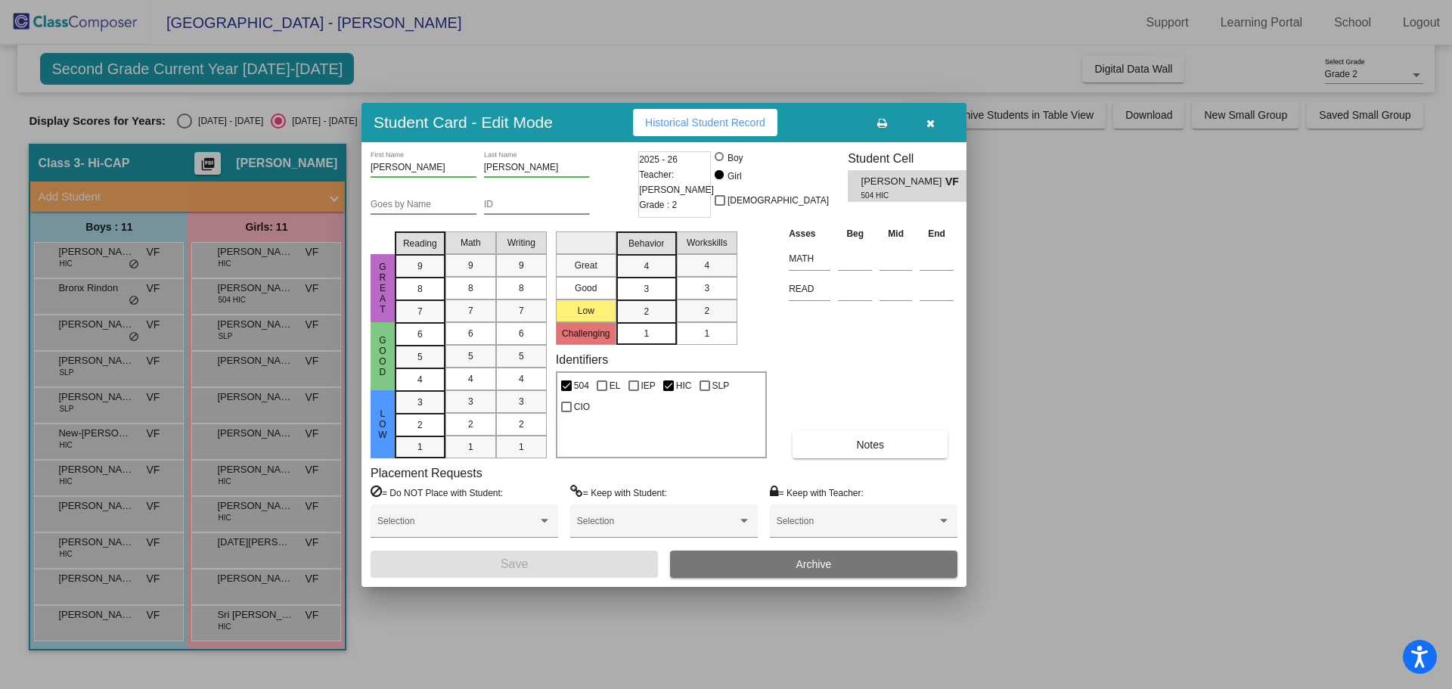
click at [264, 338] on div at bounding box center [726, 344] width 1452 height 689
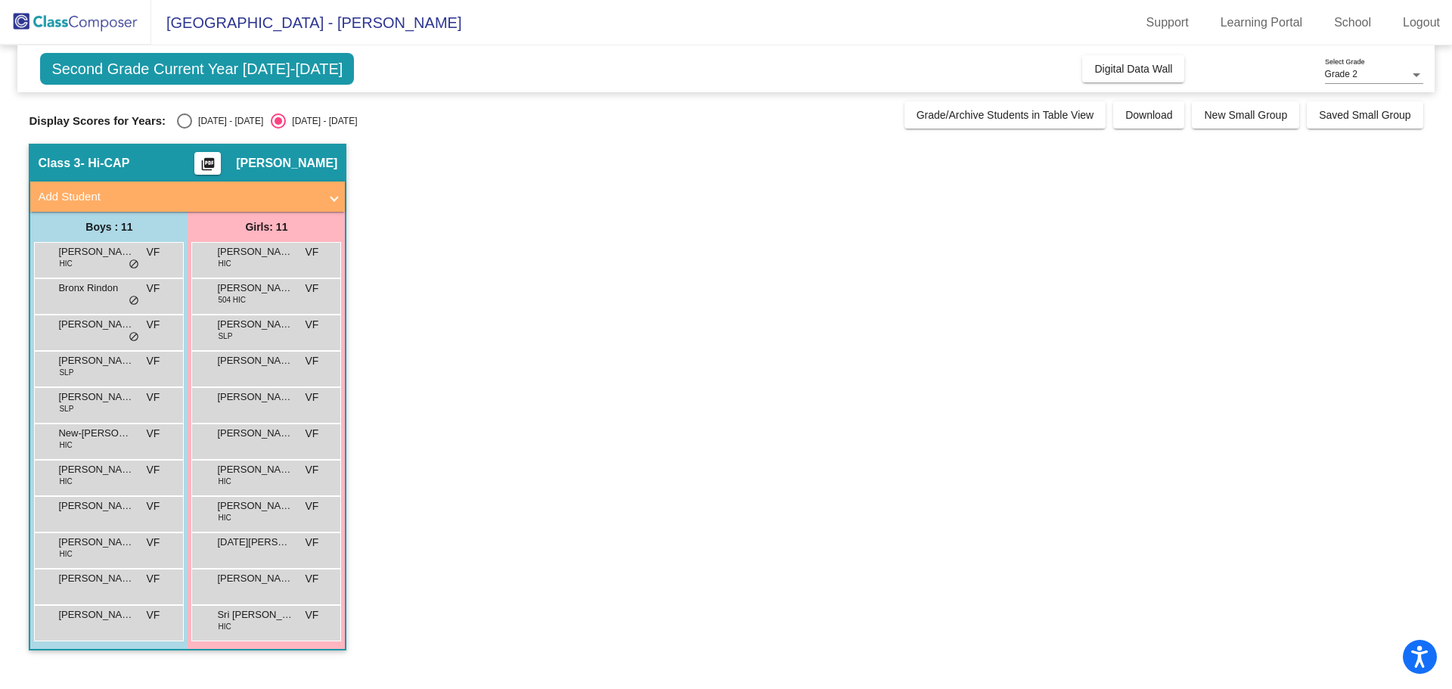
click at [264, 338] on div "[PERSON_NAME] SLP VF lock do_not_disturb_alt" at bounding box center [266, 330] width 144 height 31
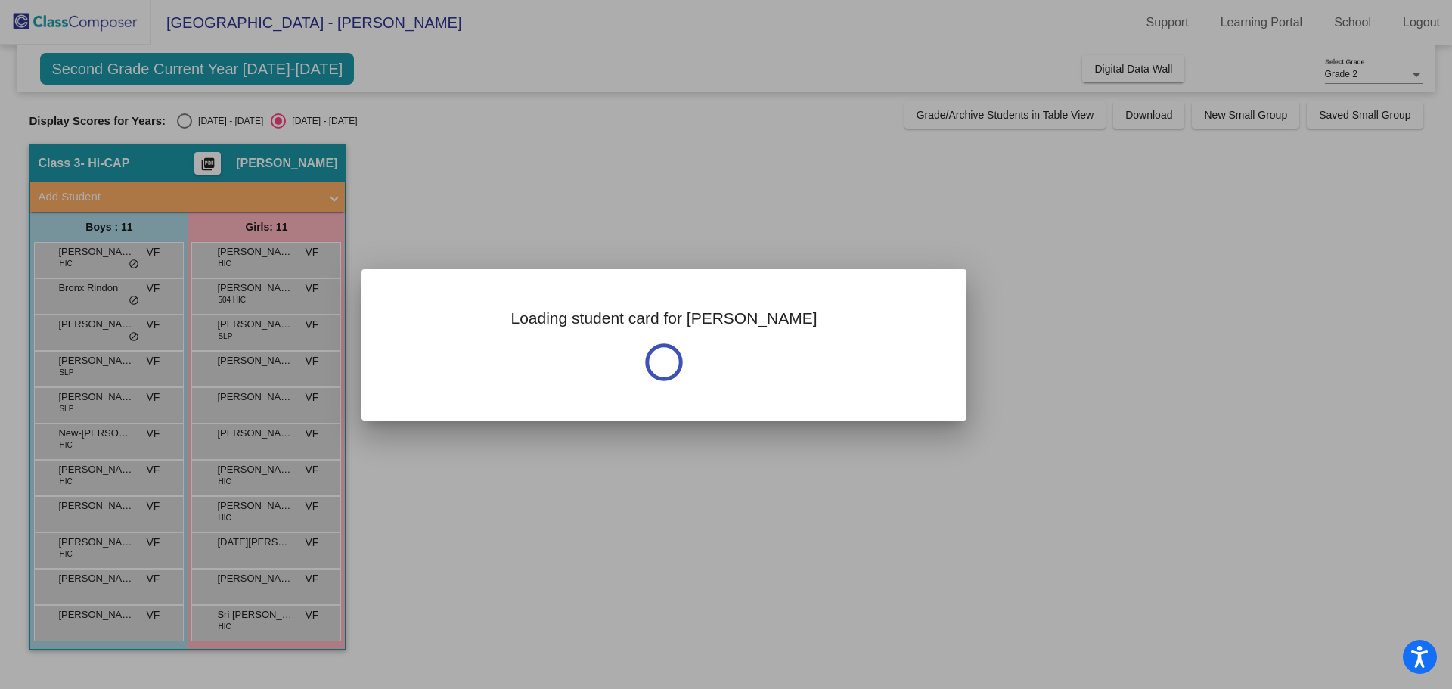
click at [264, 338] on div at bounding box center [726, 344] width 1452 height 689
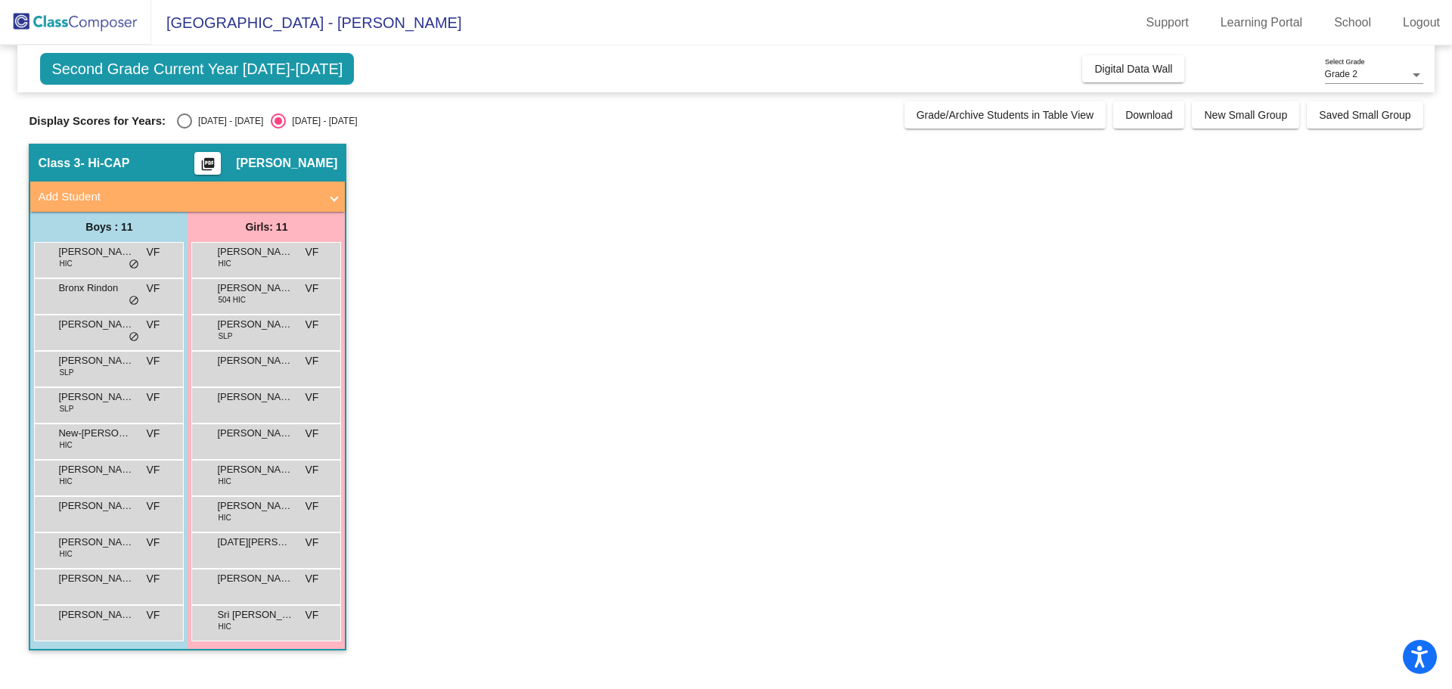
click at [264, 338] on div "[PERSON_NAME] SLP VF lock do_not_disturb_alt" at bounding box center [266, 330] width 144 height 31
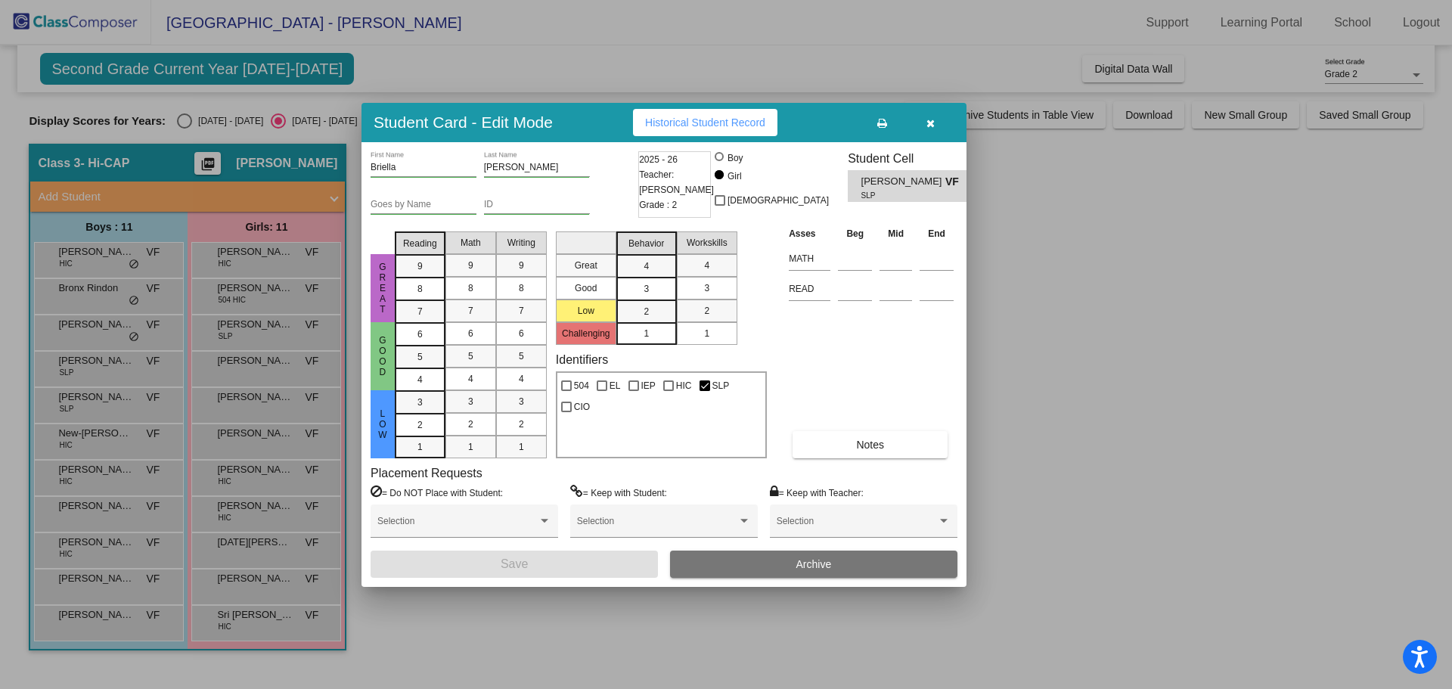
click at [271, 373] on div at bounding box center [726, 344] width 1452 height 689
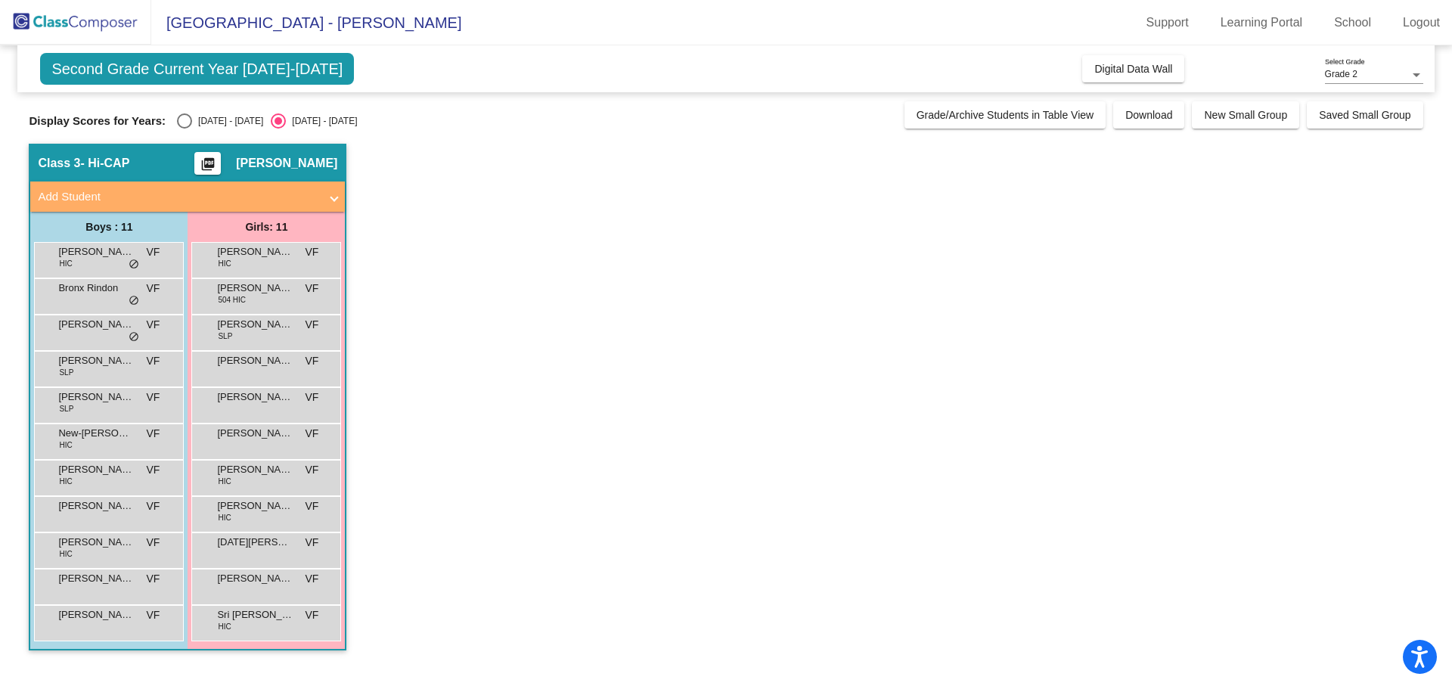
click at [271, 373] on div "[PERSON_NAME] VF lock do_not_disturb_alt" at bounding box center [266, 367] width 144 height 31
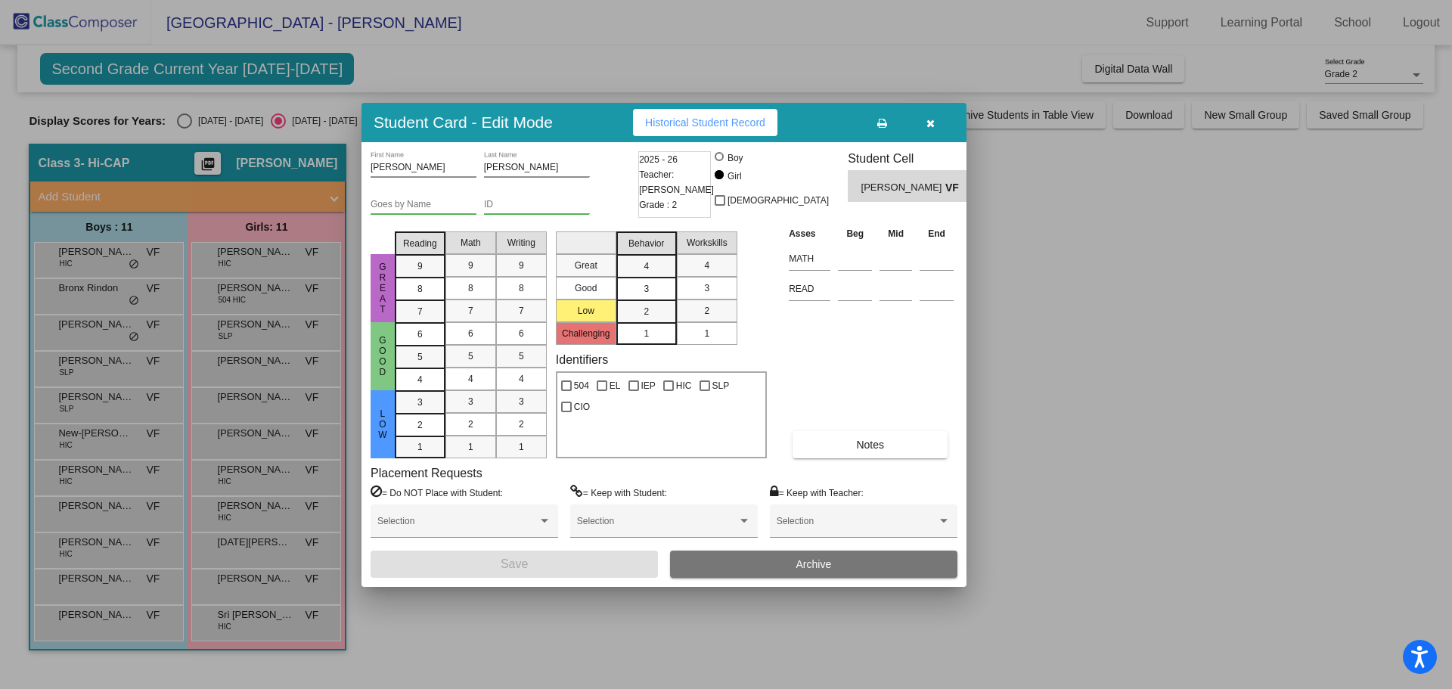
click at [268, 411] on div at bounding box center [726, 344] width 1452 height 689
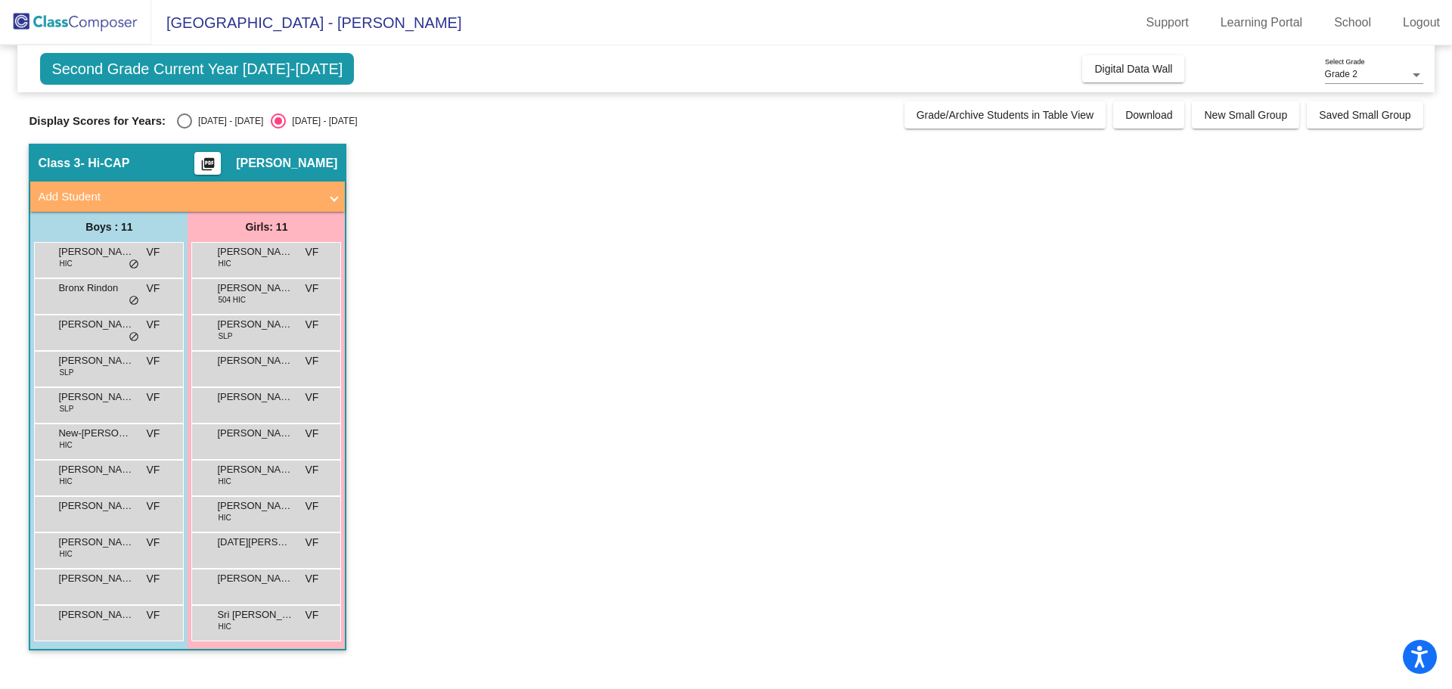
click at [268, 411] on div "[PERSON_NAME] VF lock do_not_disturb_alt" at bounding box center [266, 403] width 144 height 31
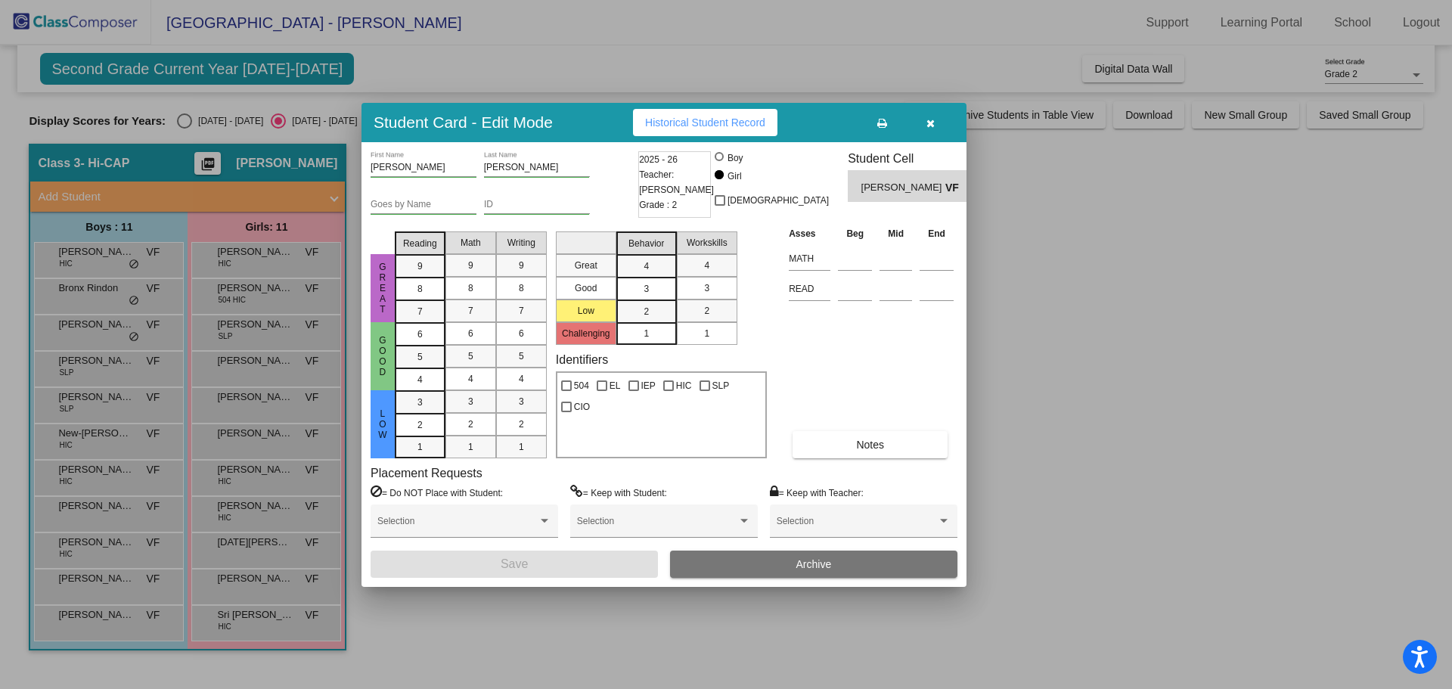
click at [271, 442] on div at bounding box center [726, 344] width 1452 height 689
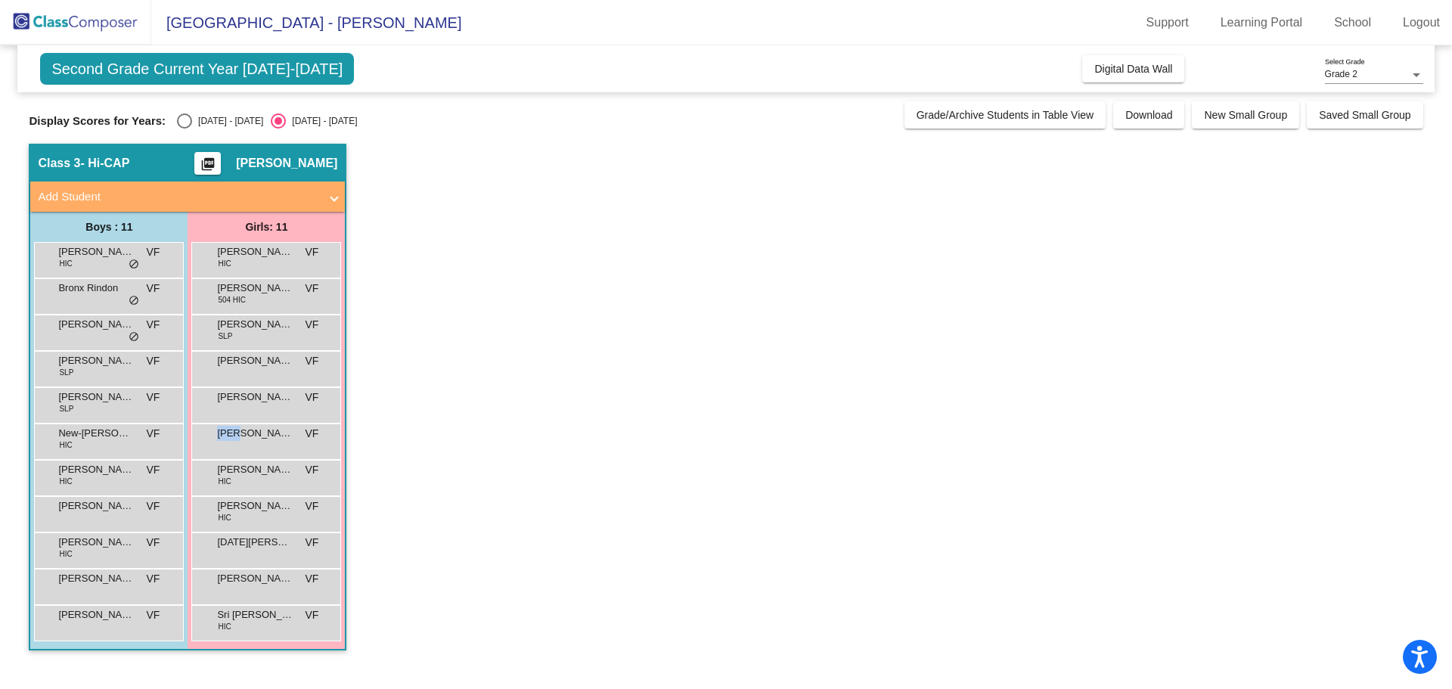
click at [271, 442] on div "[PERSON_NAME] VF lock do_not_disturb_alt" at bounding box center [266, 439] width 144 height 31
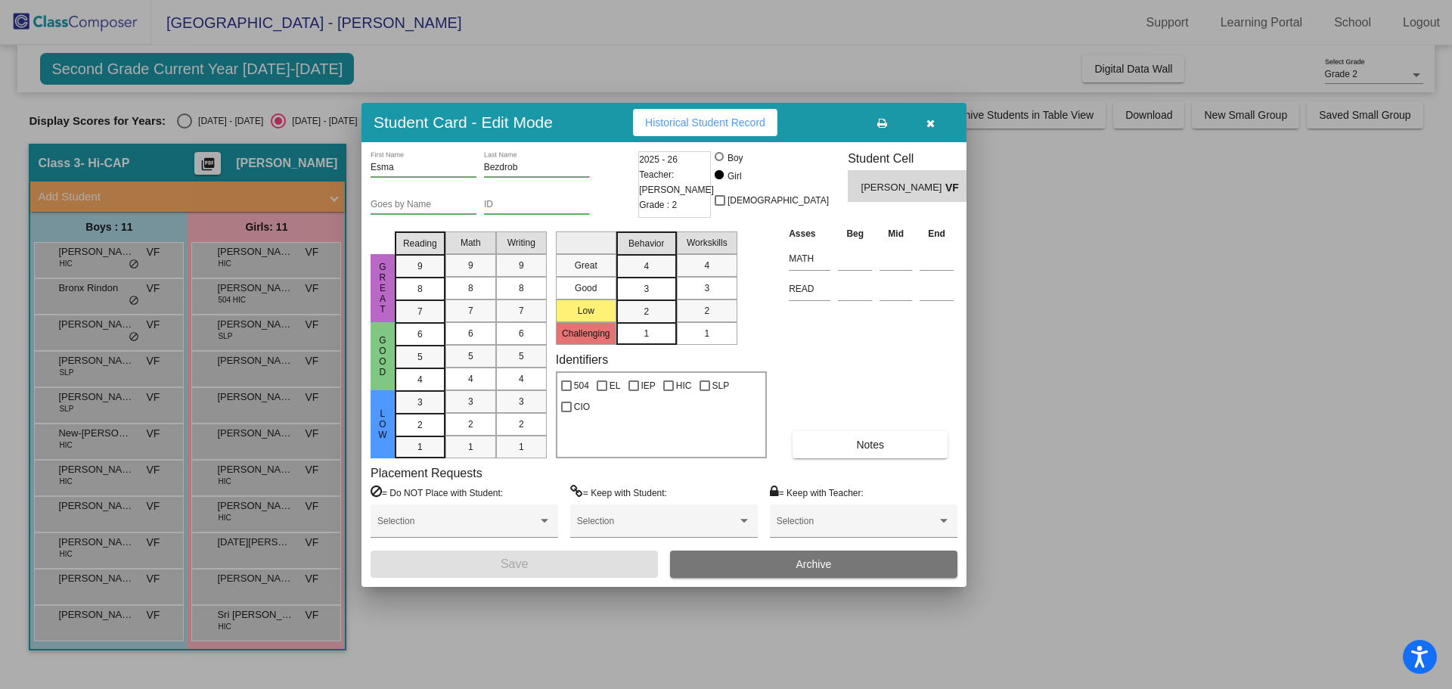
click at [271, 477] on div at bounding box center [726, 344] width 1452 height 689
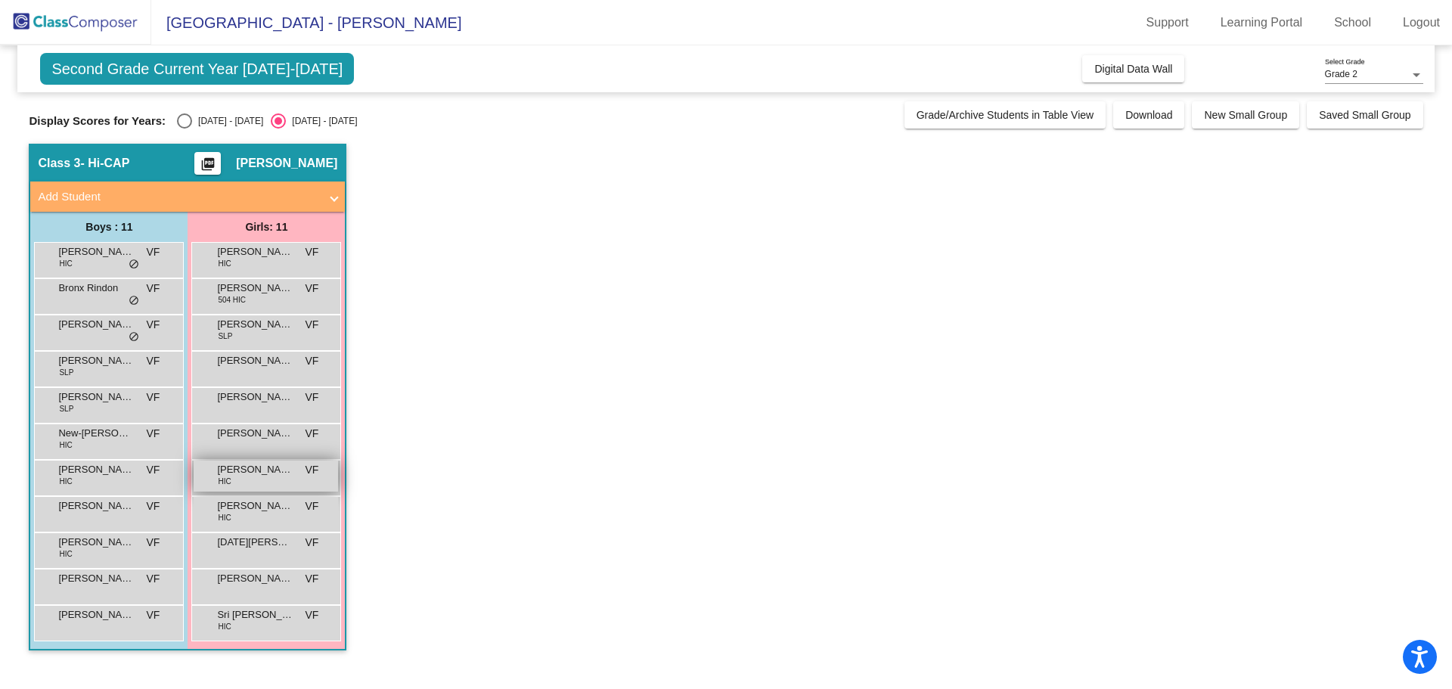
click at [274, 473] on span "[PERSON_NAME]" at bounding box center [255, 469] width 76 height 15
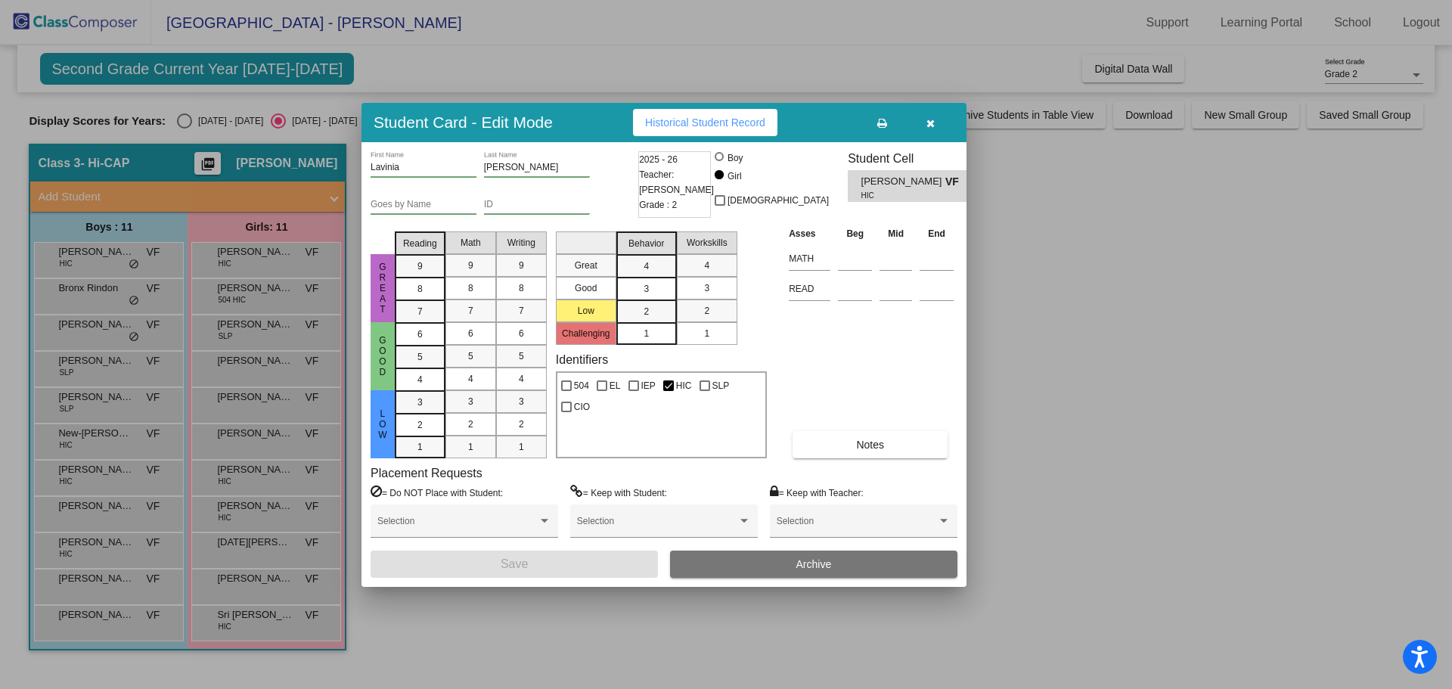
click at [263, 501] on div at bounding box center [726, 344] width 1452 height 689
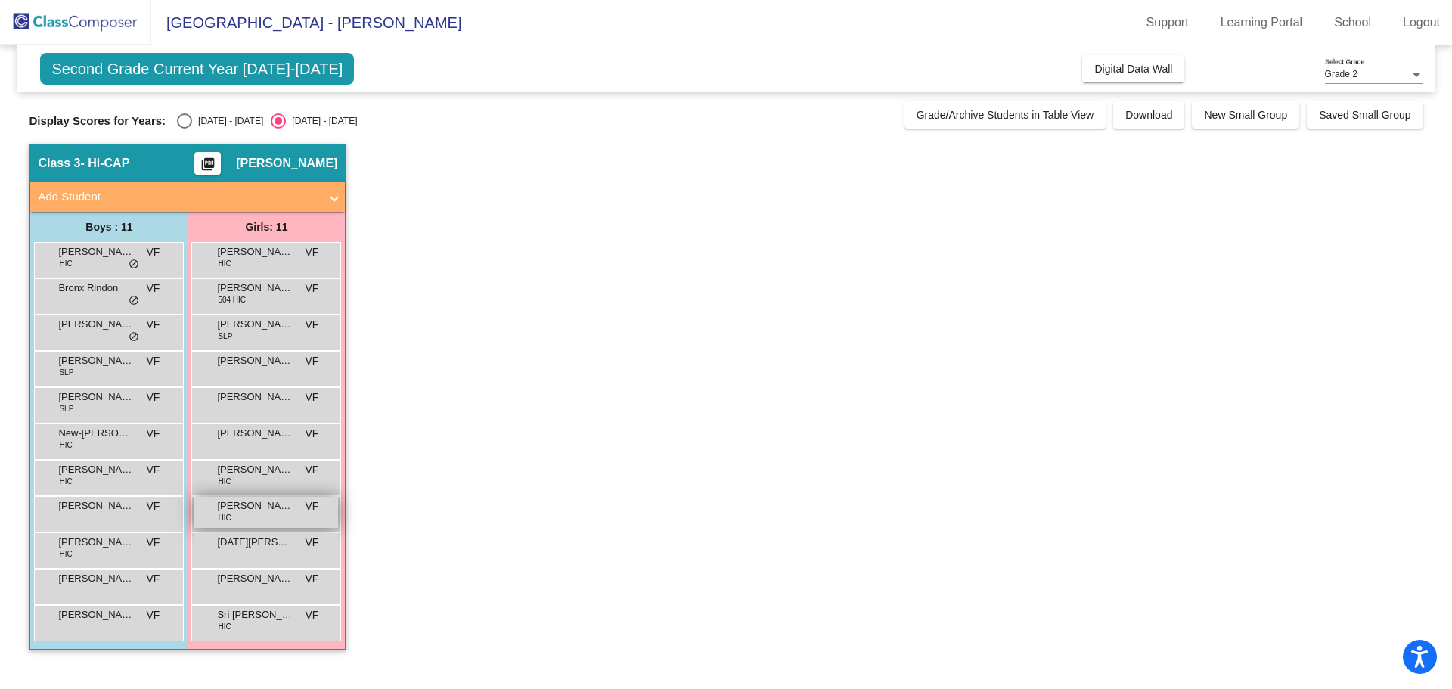
click at [271, 517] on div "[PERSON_NAME] HIC VF lock do_not_disturb_alt" at bounding box center [266, 512] width 144 height 31
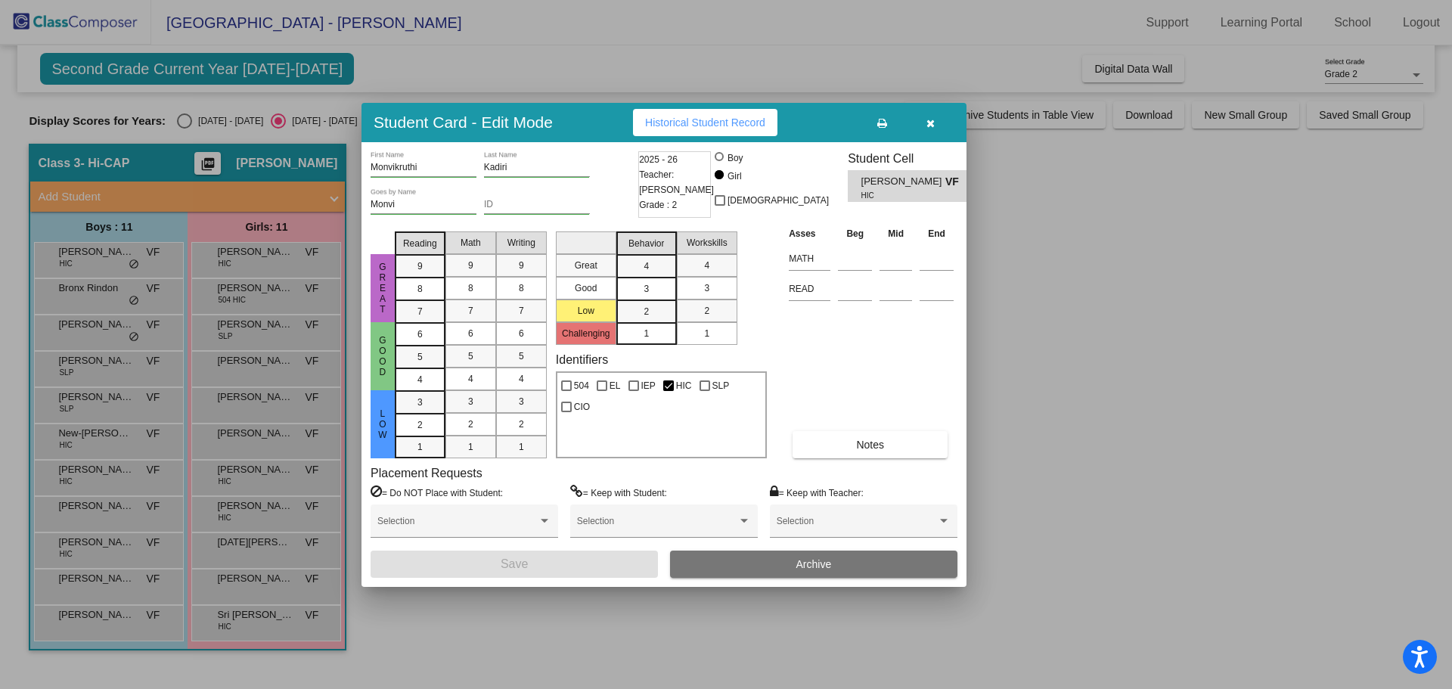
click at [926, 126] on icon "button" at bounding box center [930, 123] width 8 height 11
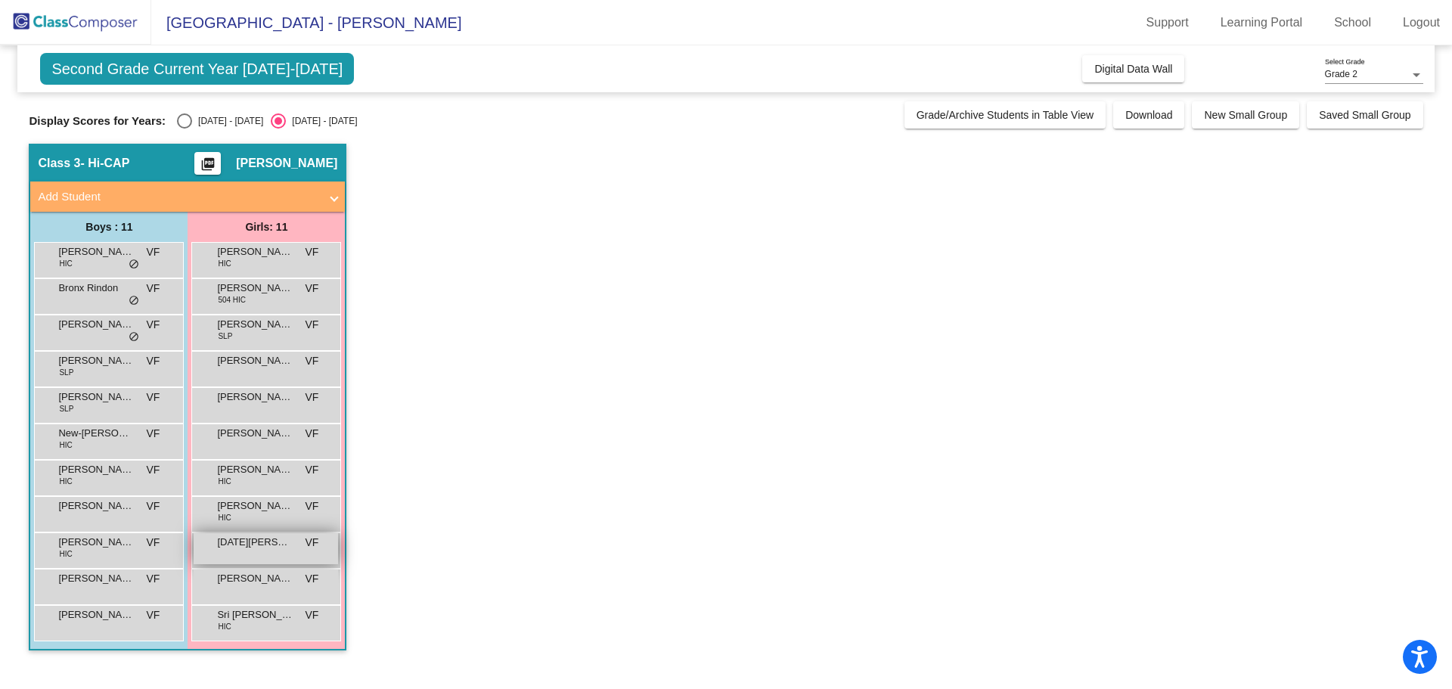
click at [279, 558] on div "[DATE][PERSON_NAME] VF lock do_not_disturb_alt" at bounding box center [266, 548] width 144 height 31
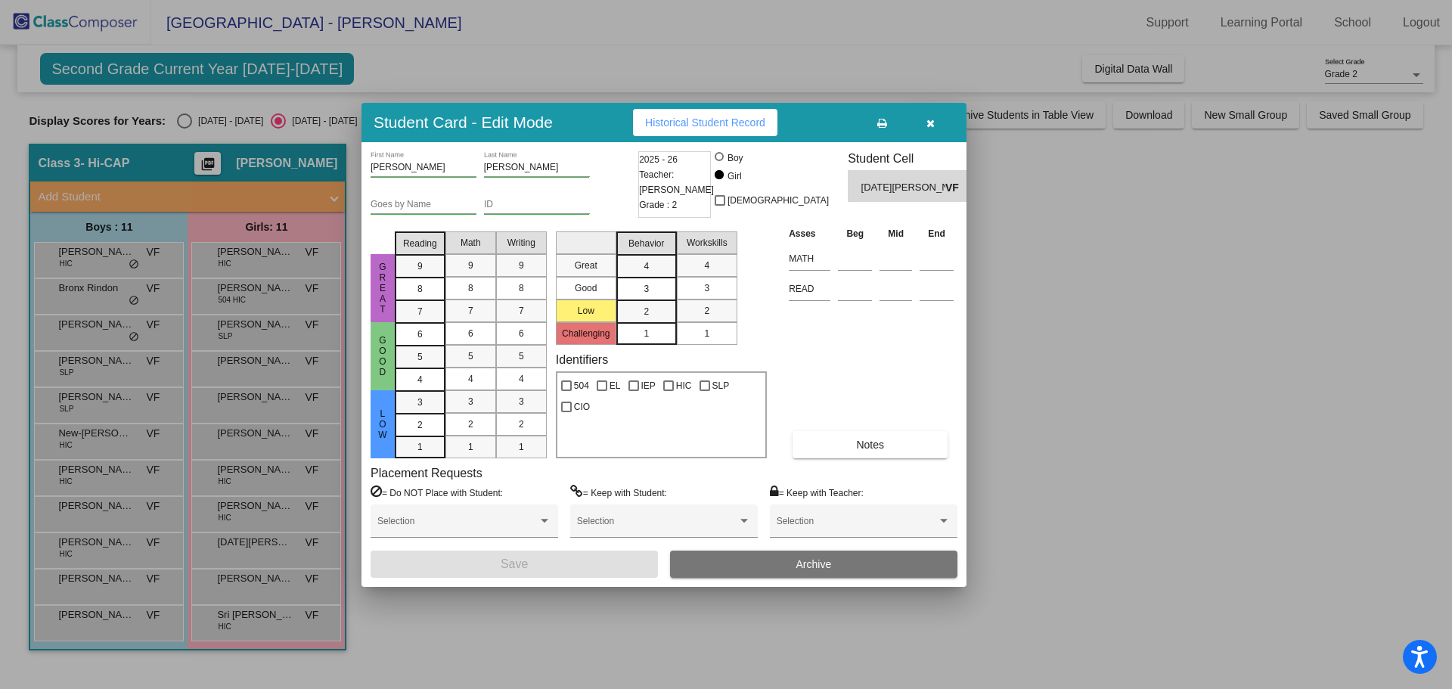
click at [276, 589] on div at bounding box center [726, 344] width 1452 height 689
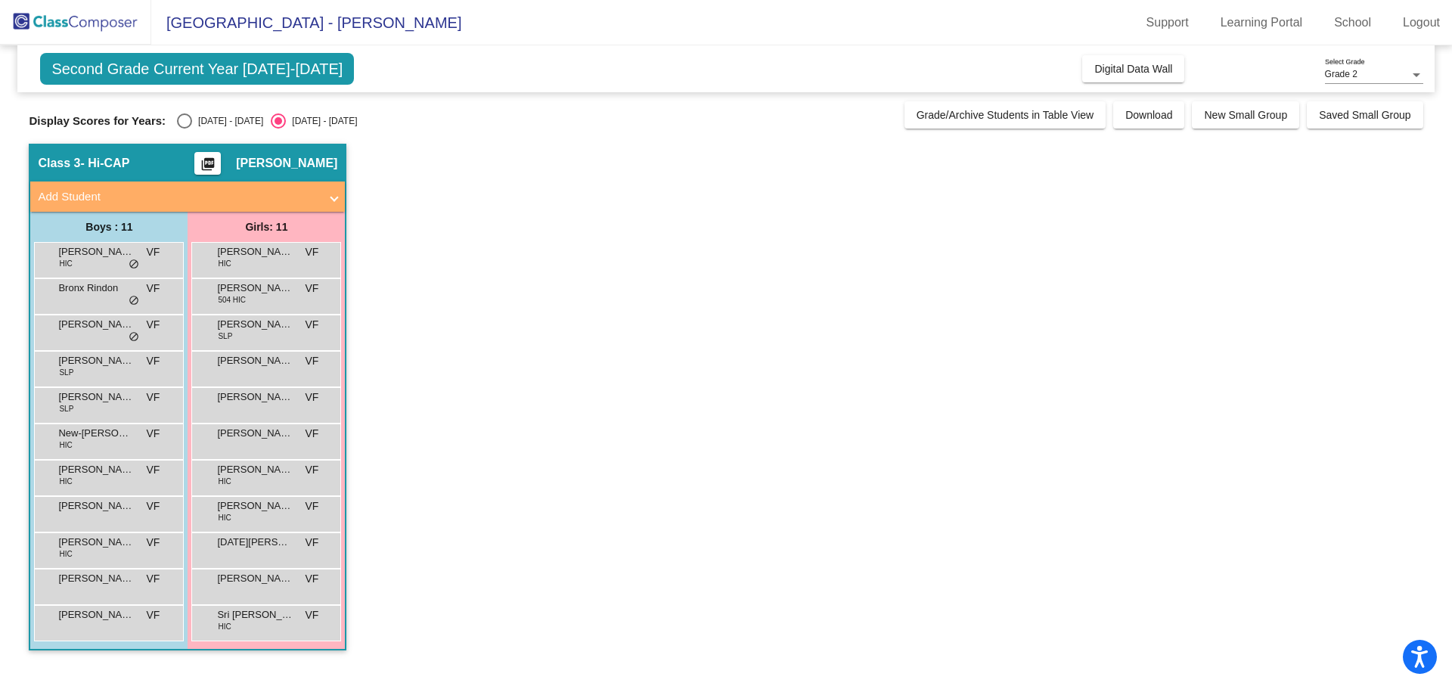
click at [276, 589] on div "[PERSON_NAME] VF lock do_not_disturb_alt" at bounding box center [266, 584] width 144 height 31
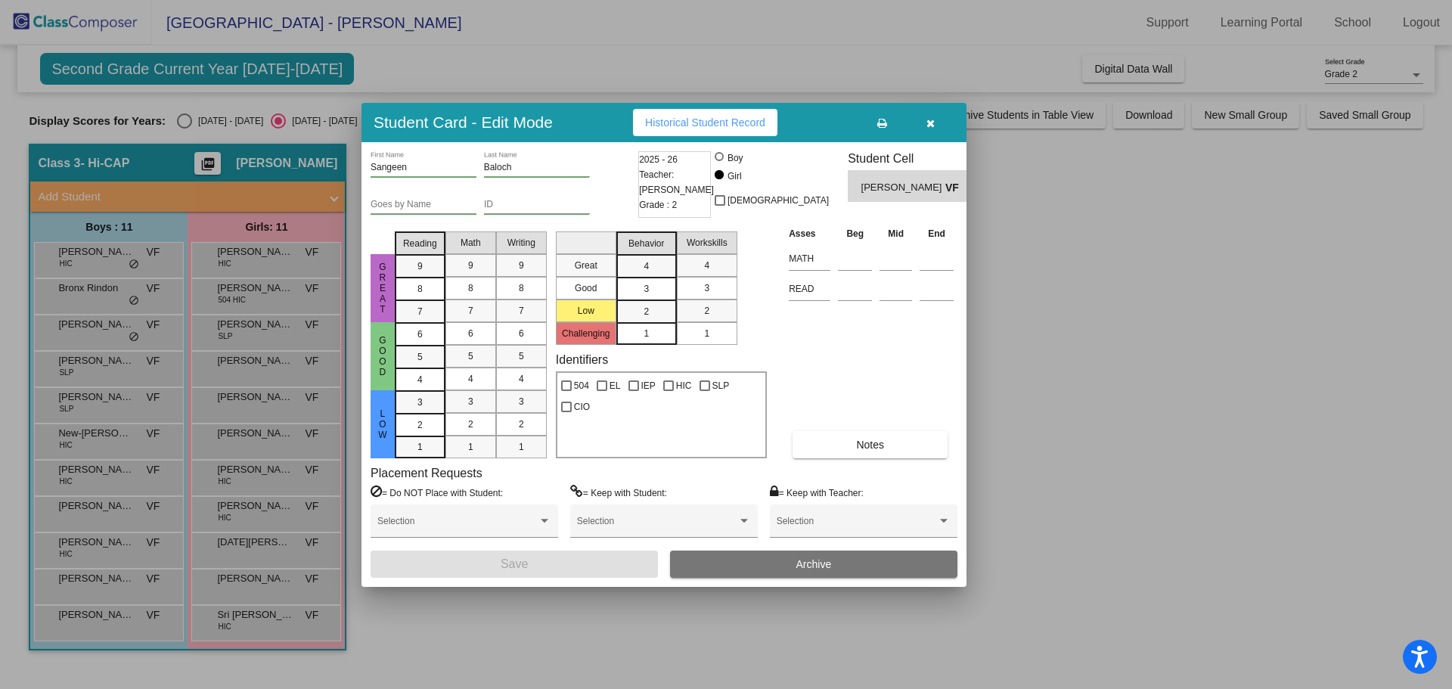
click at [273, 625] on div at bounding box center [726, 344] width 1452 height 689
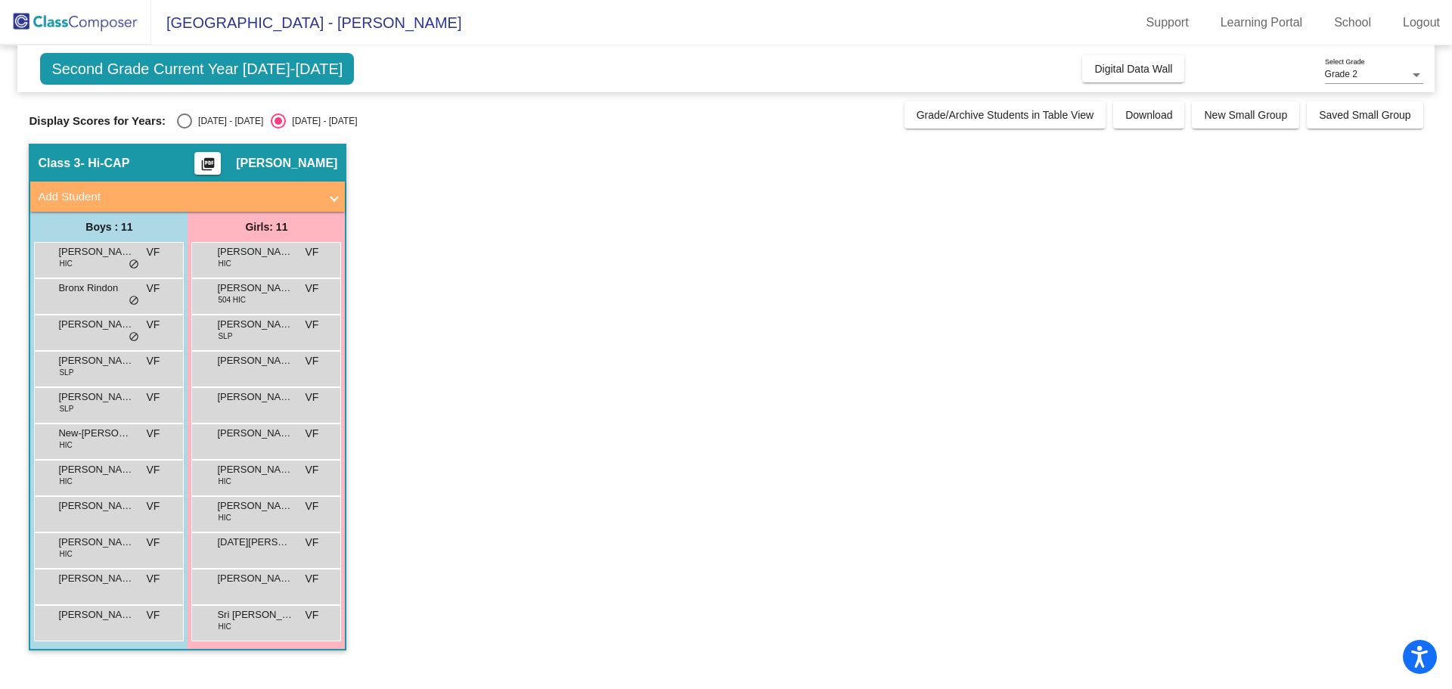
click at [273, 625] on div "[PERSON_NAME] HIC VF lock do_not_disturb_alt" at bounding box center [266, 621] width 144 height 31
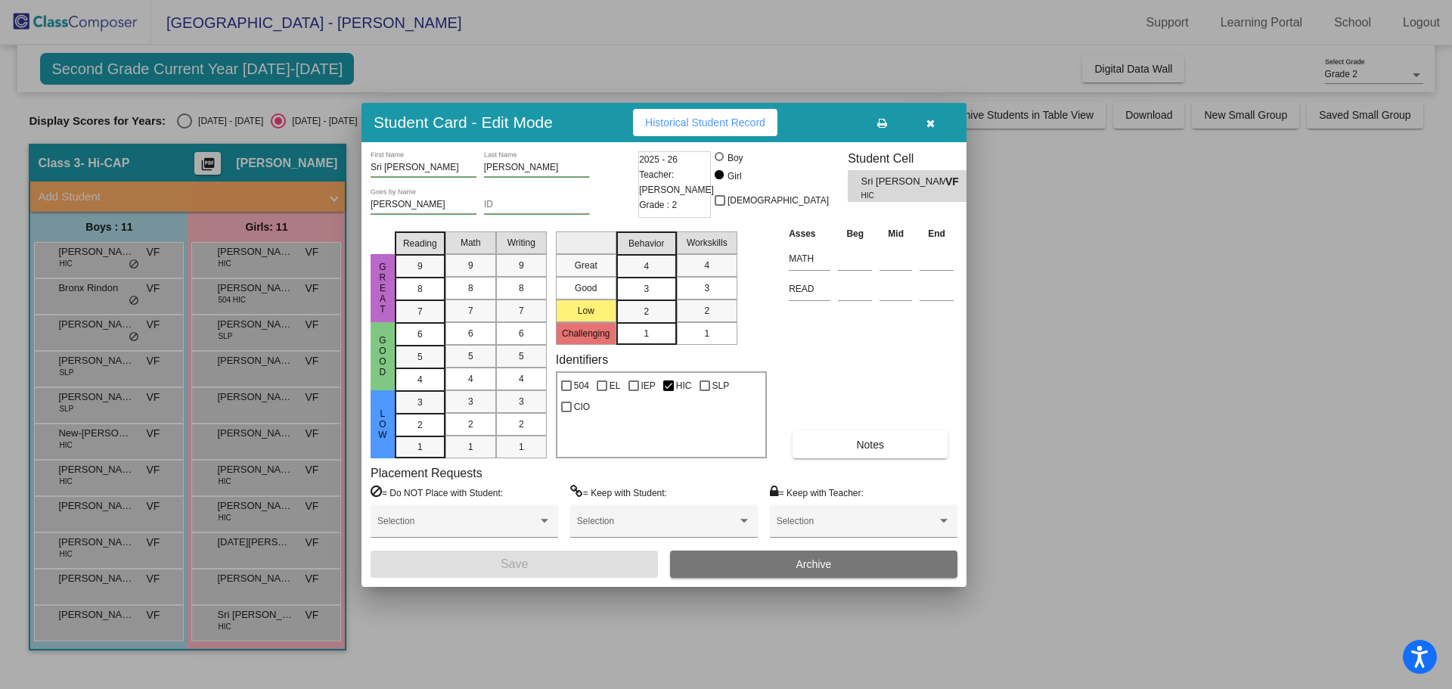
click at [647, 31] on div at bounding box center [726, 344] width 1452 height 689
